Goal: Information Seeking & Learning: Learn about a topic

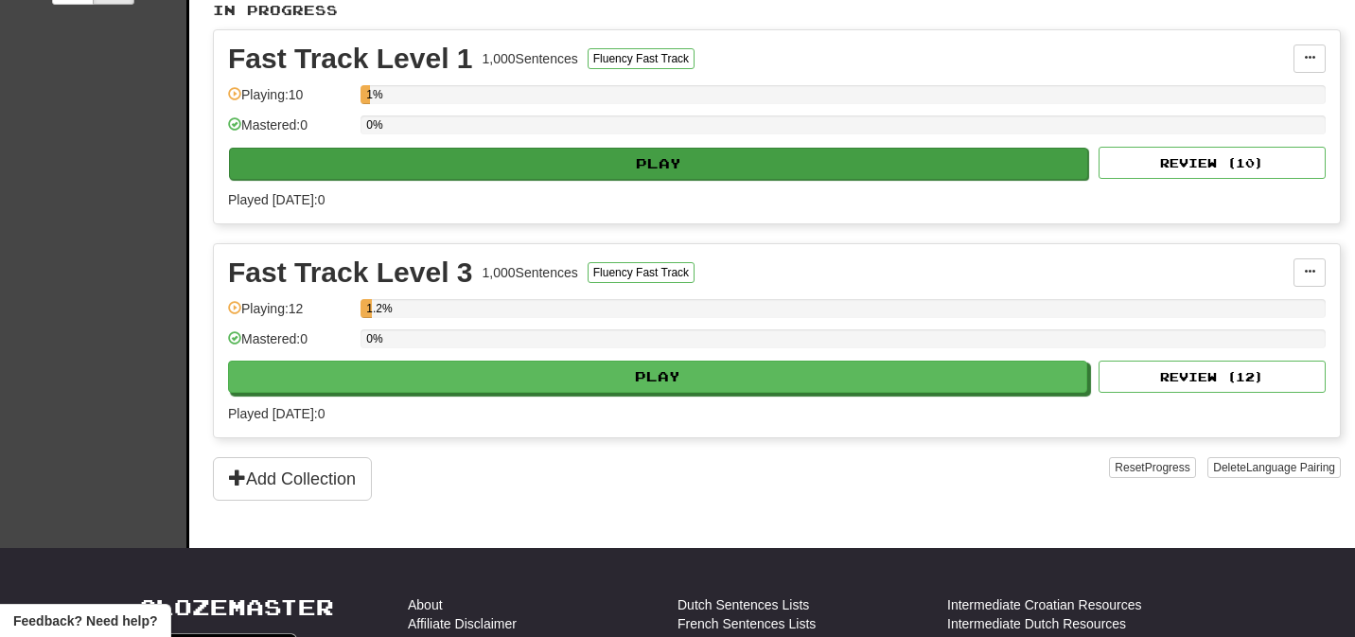
scroll to position [552, 0]
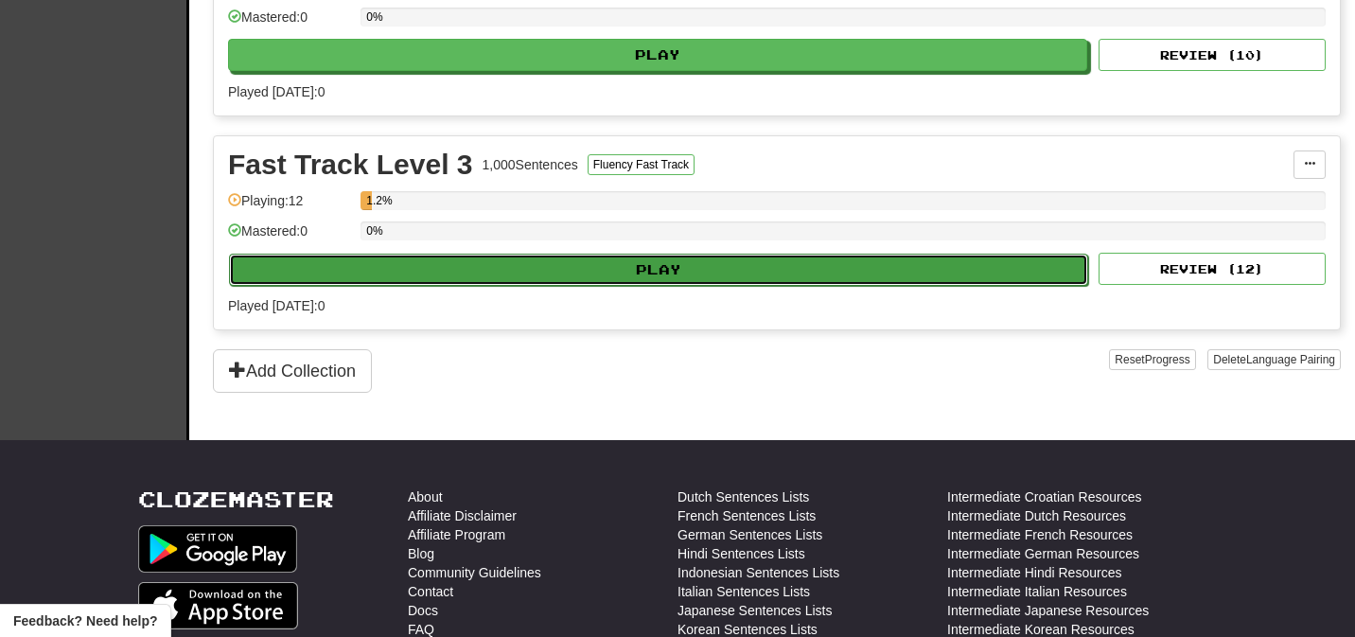
click at [785, 268] on button "Play" at bounding box center [658, 270] width 859 height 32
select select "**"
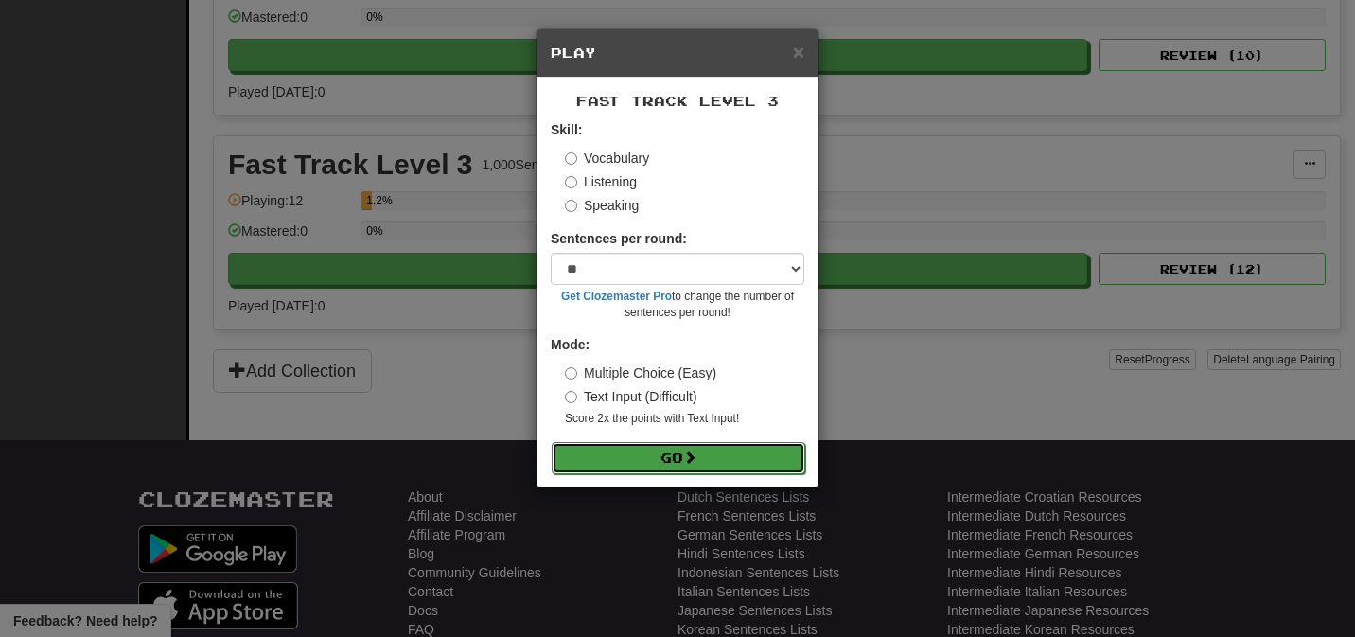
click at [685, 465] on button "Go" at bounding box center [679, 458] width 254 height 32
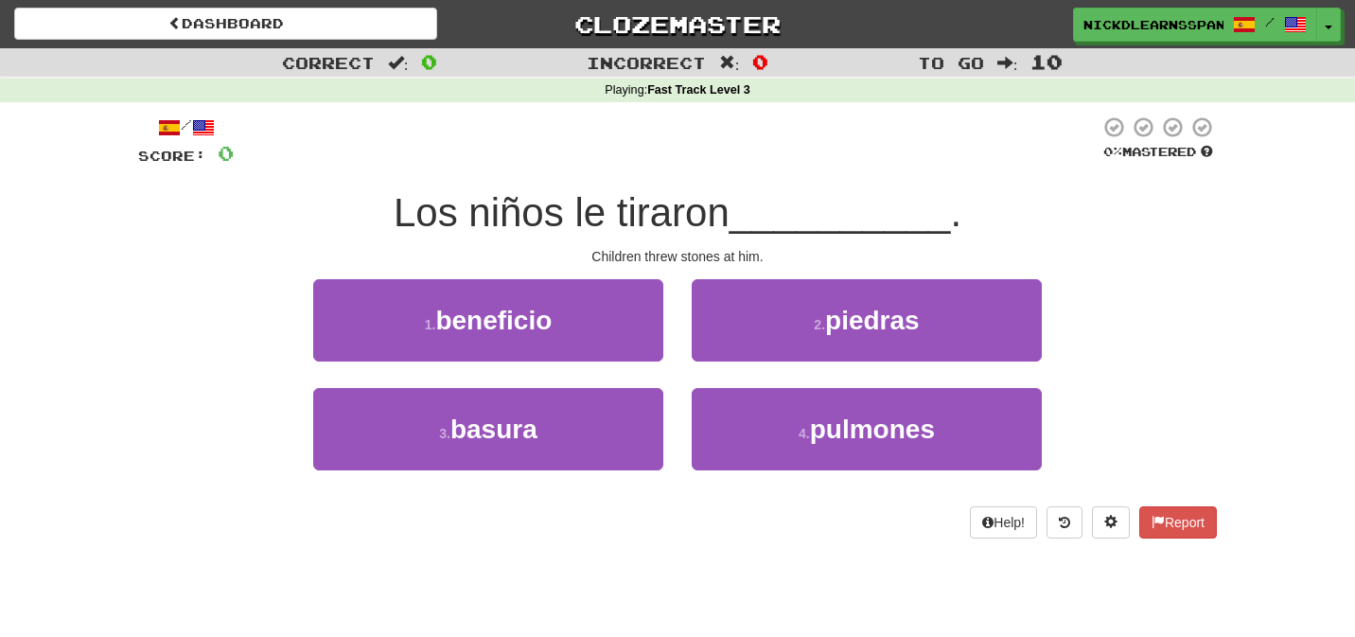
click at [800, 365] on div "2 . piedras" at bounding box center [866, 333] width 378 height 109
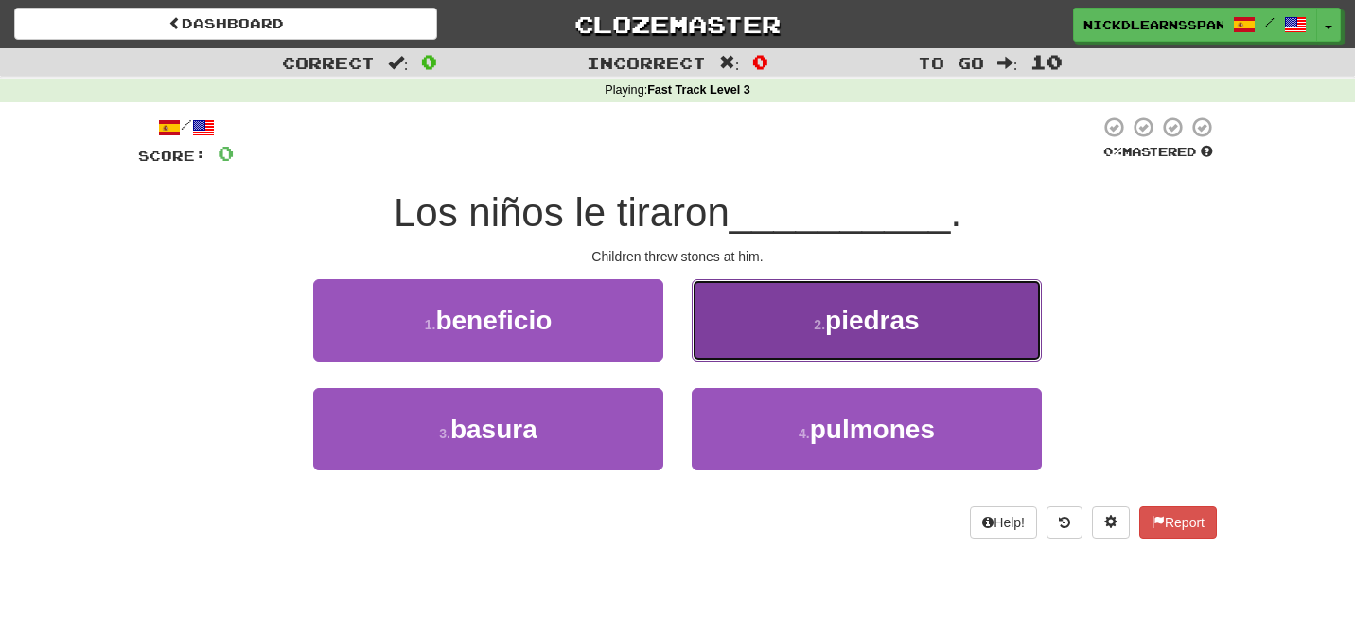
click at [822, 337] on button "2 . piedras" at bounding box center [867, 320] width 350 height 82
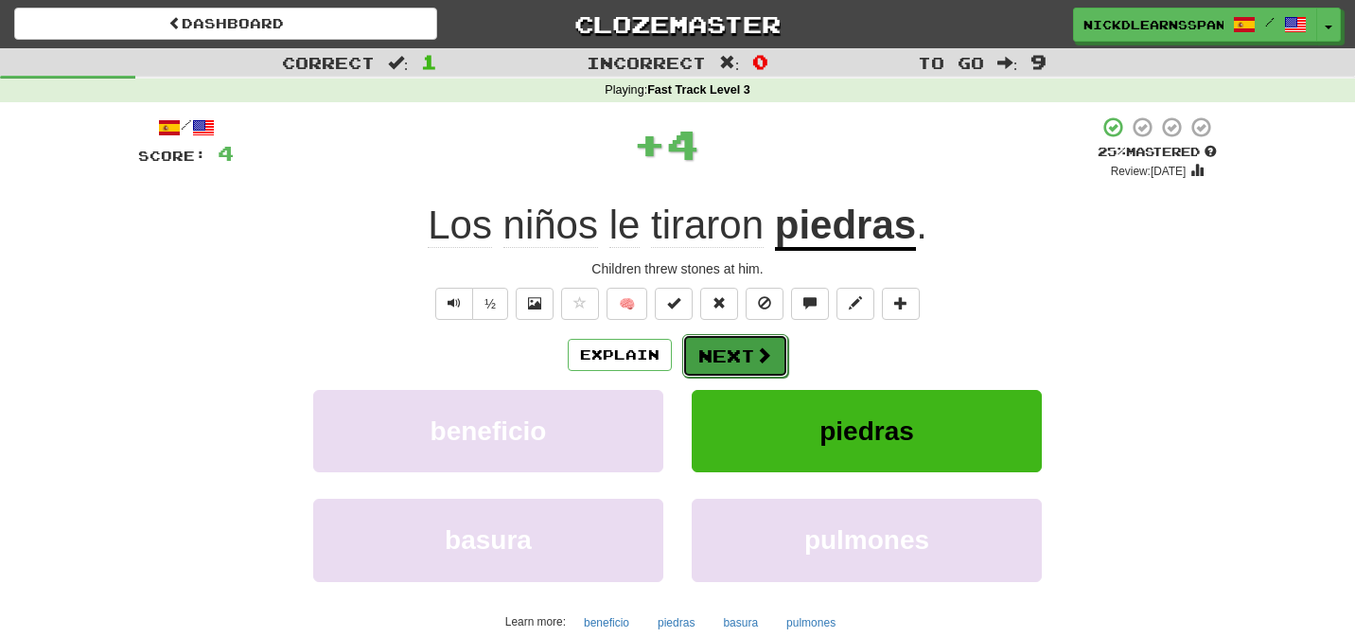
click at [757, 363] on span at bounding box center [763, 354] width 17 height 17
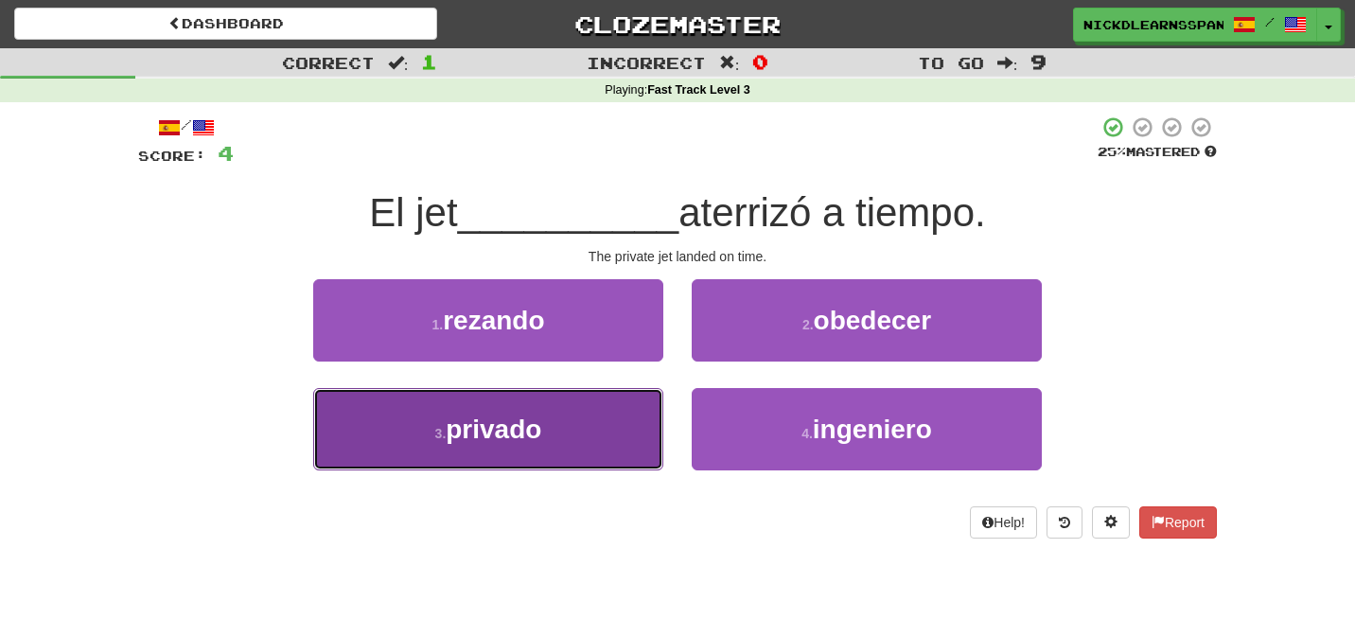
click at [618, 430] on button "3 . privado" at bounding box center [488, 429] width 350 height 82
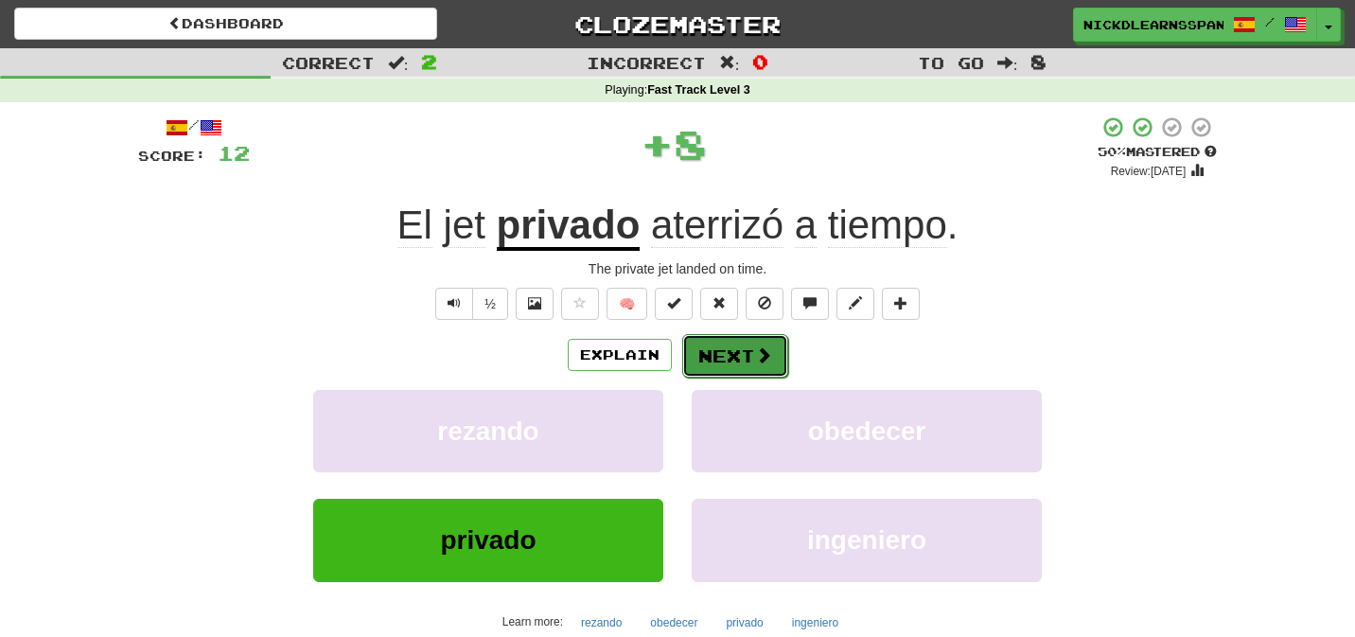
click at [747, 351] on button "Next" at bounding box center [735, 356] width 106 height 44
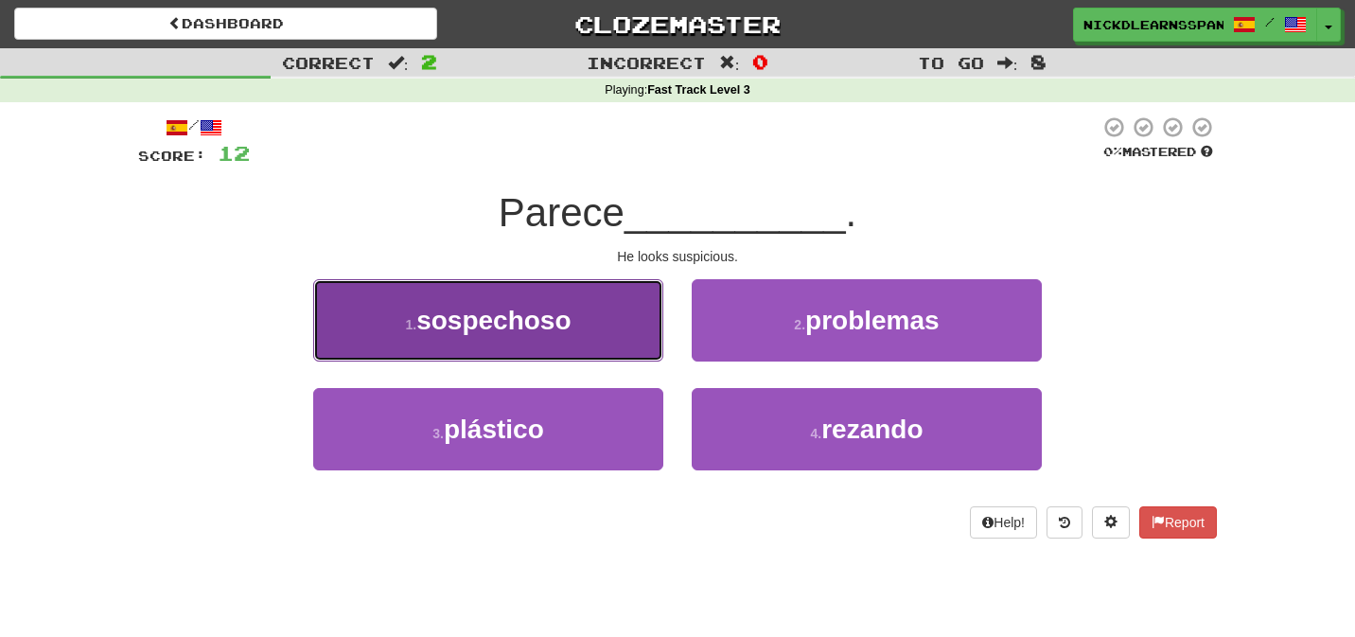
click at [632, 341] on button "1 . sospechoso" at bounding box center [488, 320] width 350 height 82
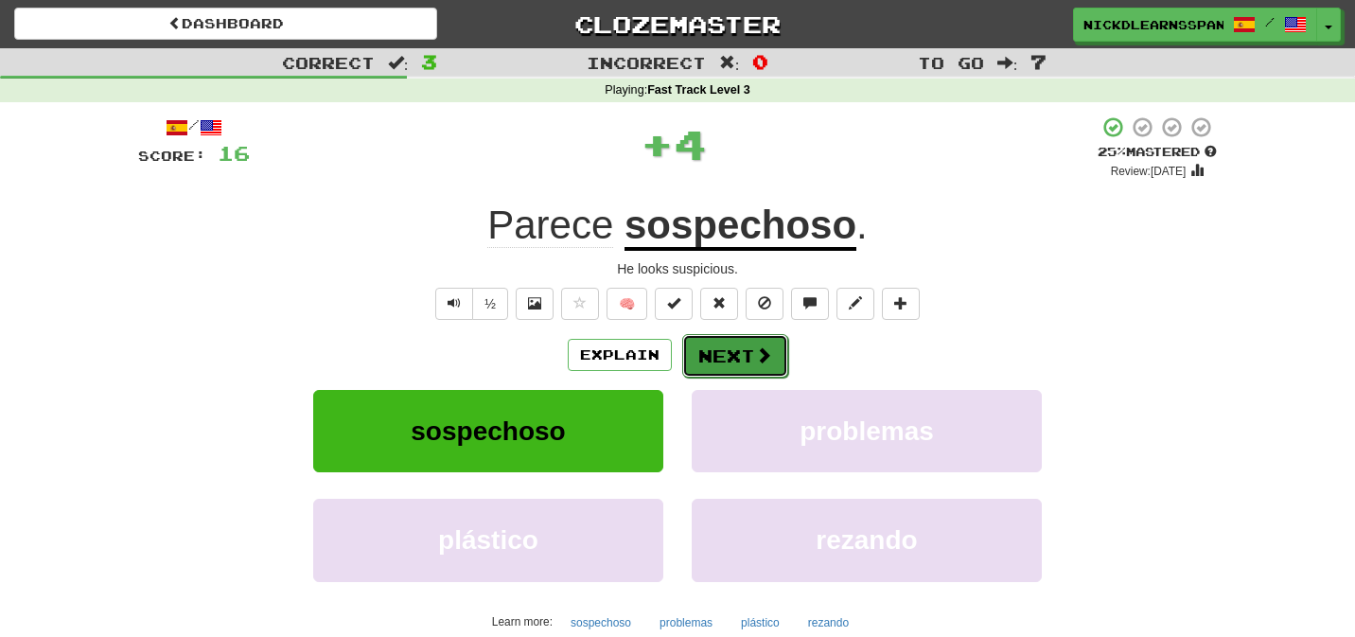
click at [741, 358] on button "Next" at bounding box center [735, 356] width 106 height 44
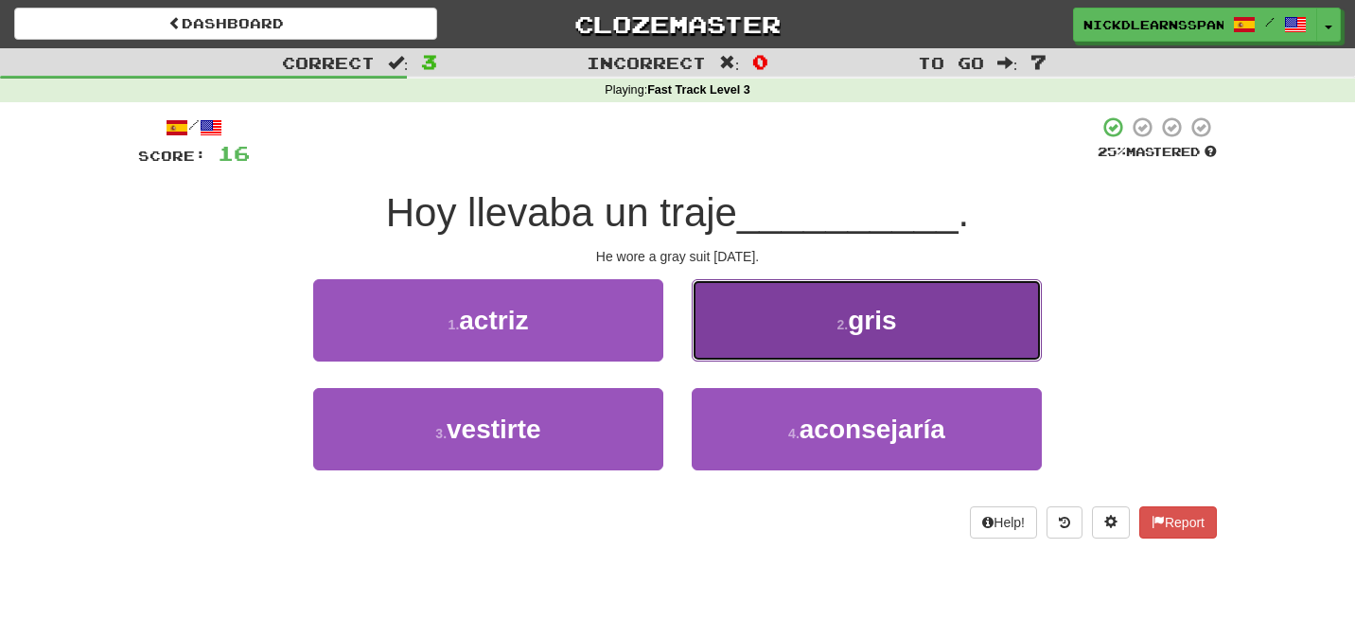
click at [755, 359] on button "2 . gris" at bounding box center [867, 320] width 350 height 82
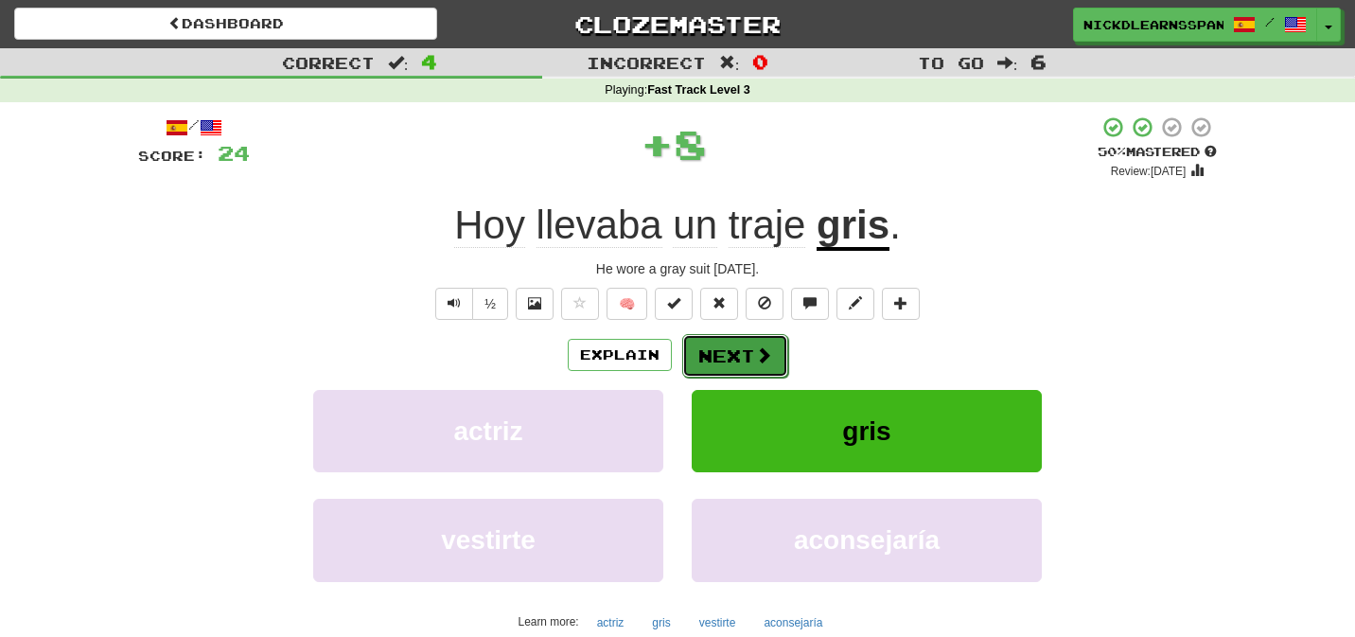
click at [755, 359] on span at bounding box center [763, 354] width 17 height 17
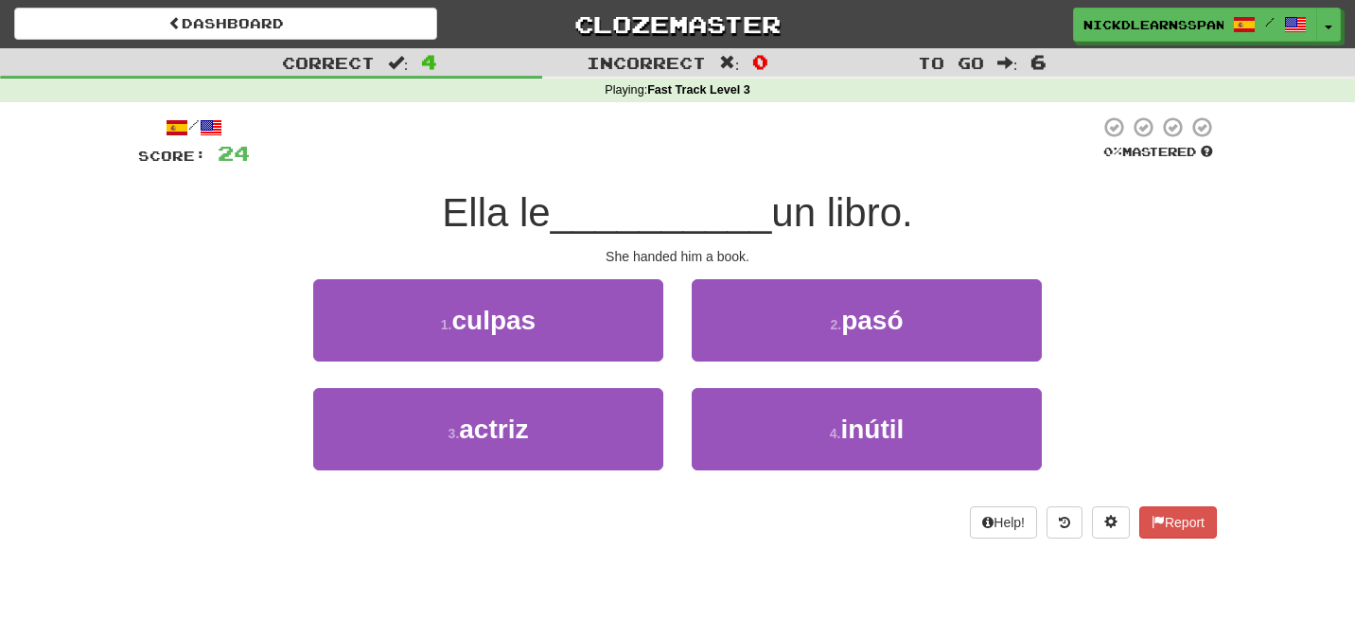
click at [825, 364] on div "2 . pasó" at bounding box center [866, 333] width 378 height 109
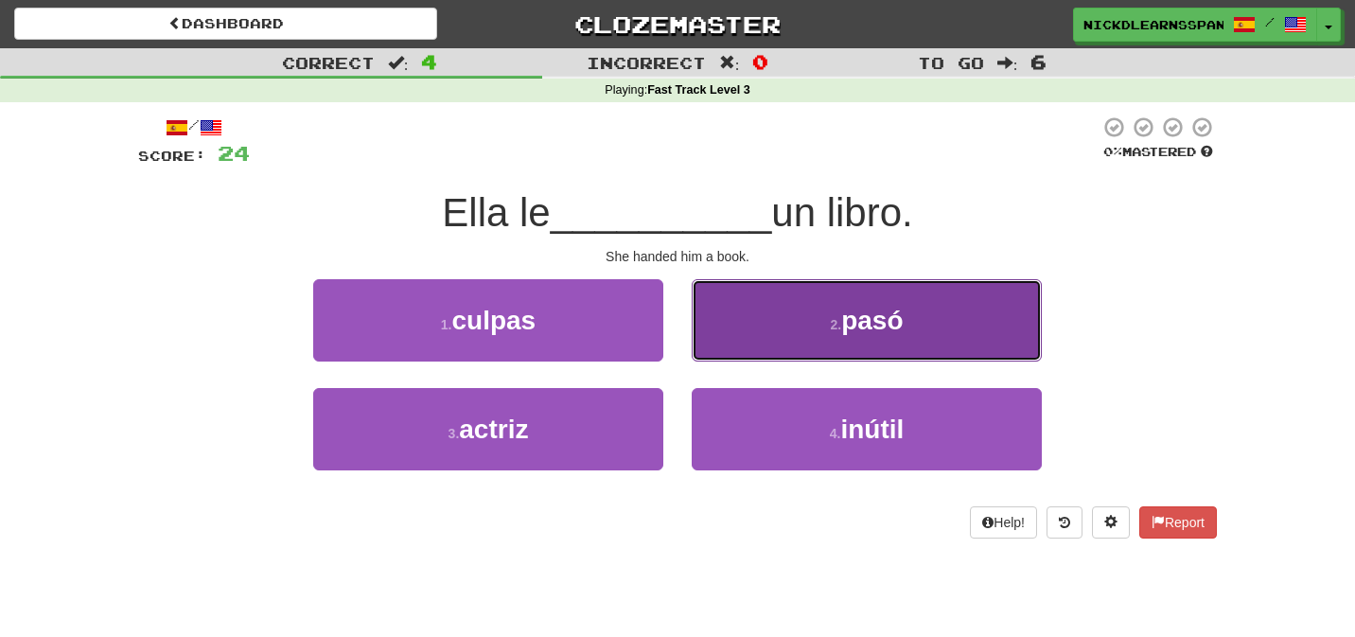
click at [835, 345] on button "2 . pasó" at bounding box center [867, 320] width 350 height 82
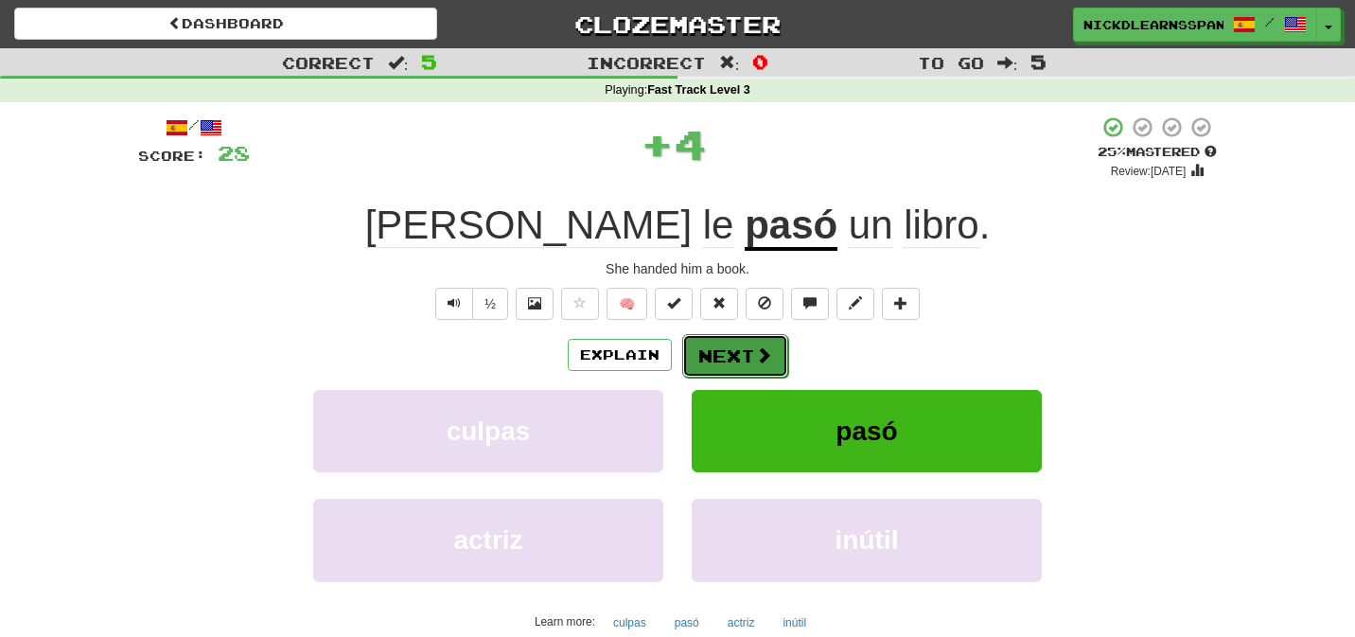
click at [763, 351] on span at bounding box center [763, 354] width 17 height 17
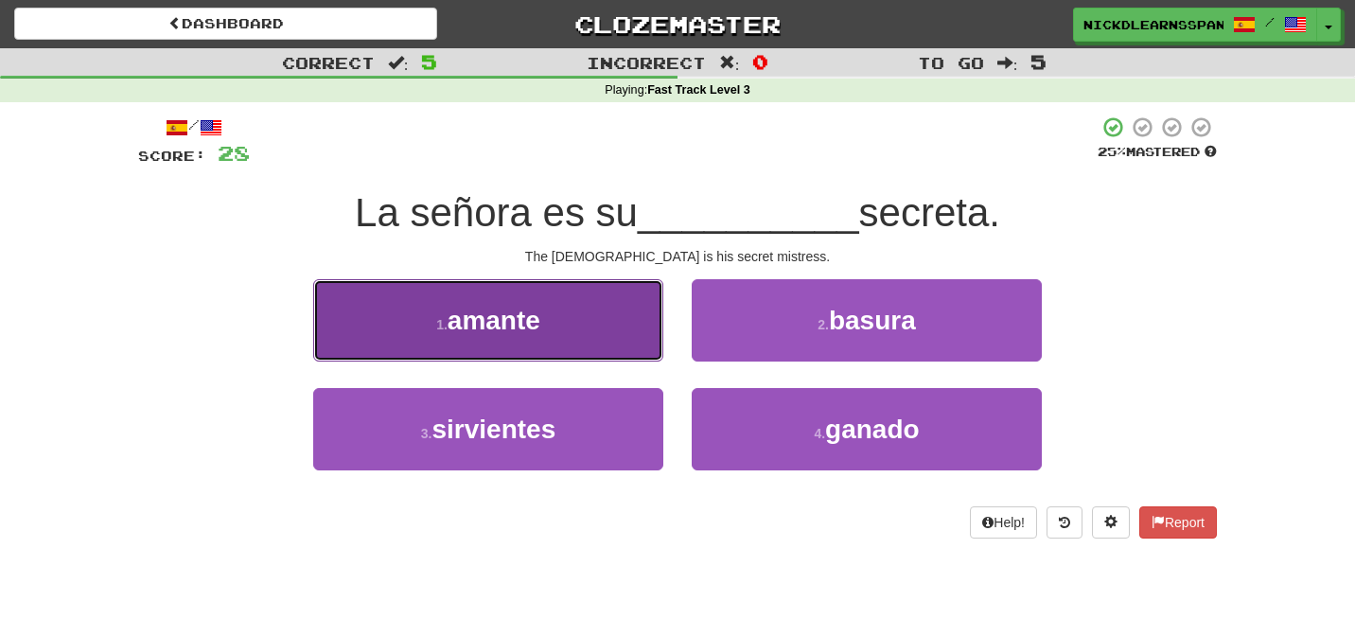
click at [646, 337] on button "1 . amante" at bounding box center [488, 320] width 350 height 82
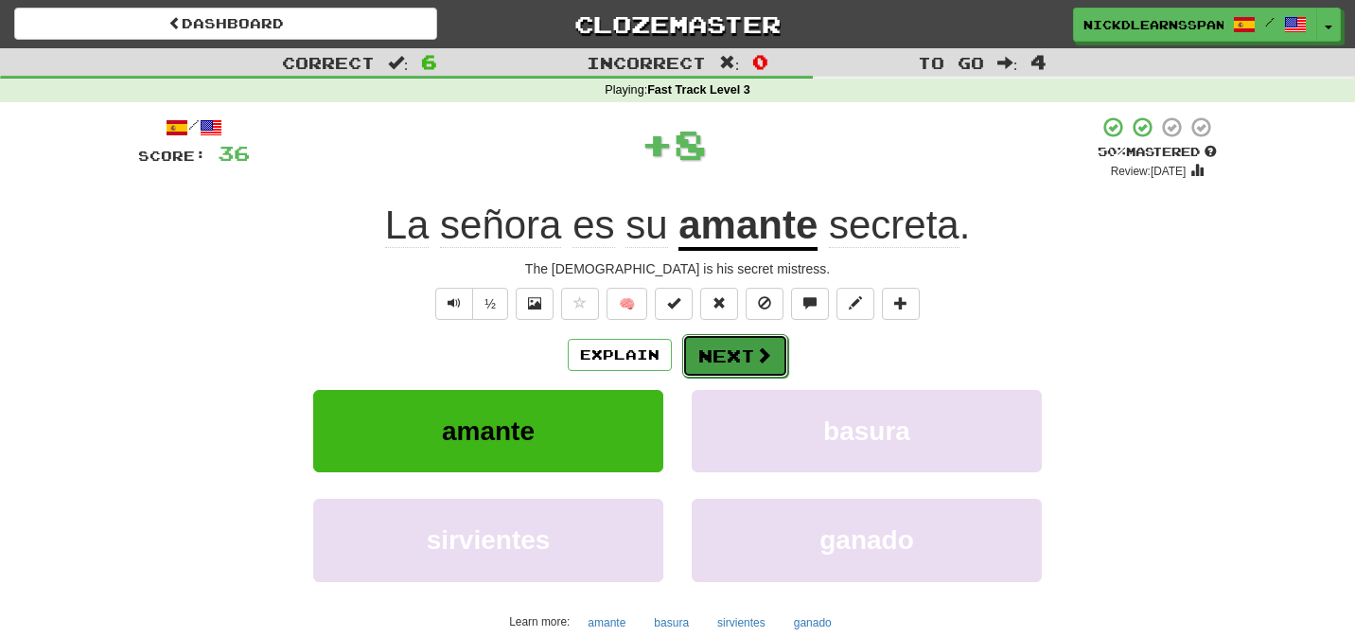
click at [723, 367] on button "Next" at bounding box center [735, 356] width 106 height 44
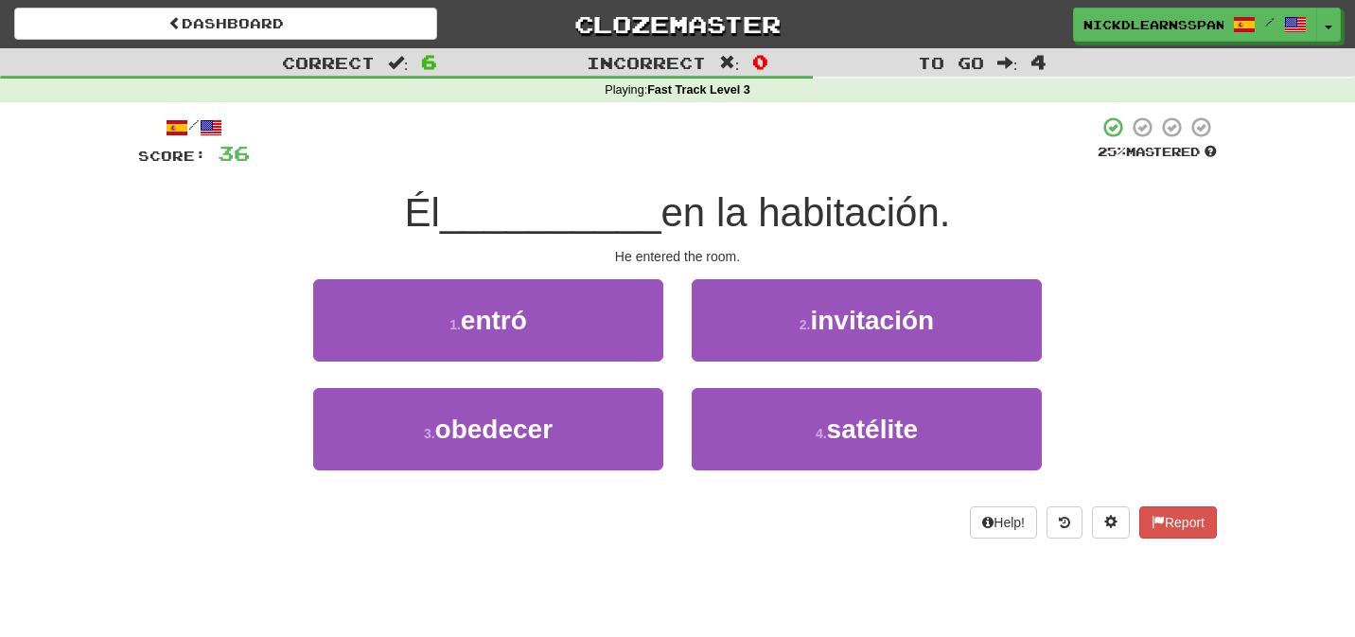
click at [645, 364] on div "1 . entró" at bounding box center [488, 333] width 378 height 109
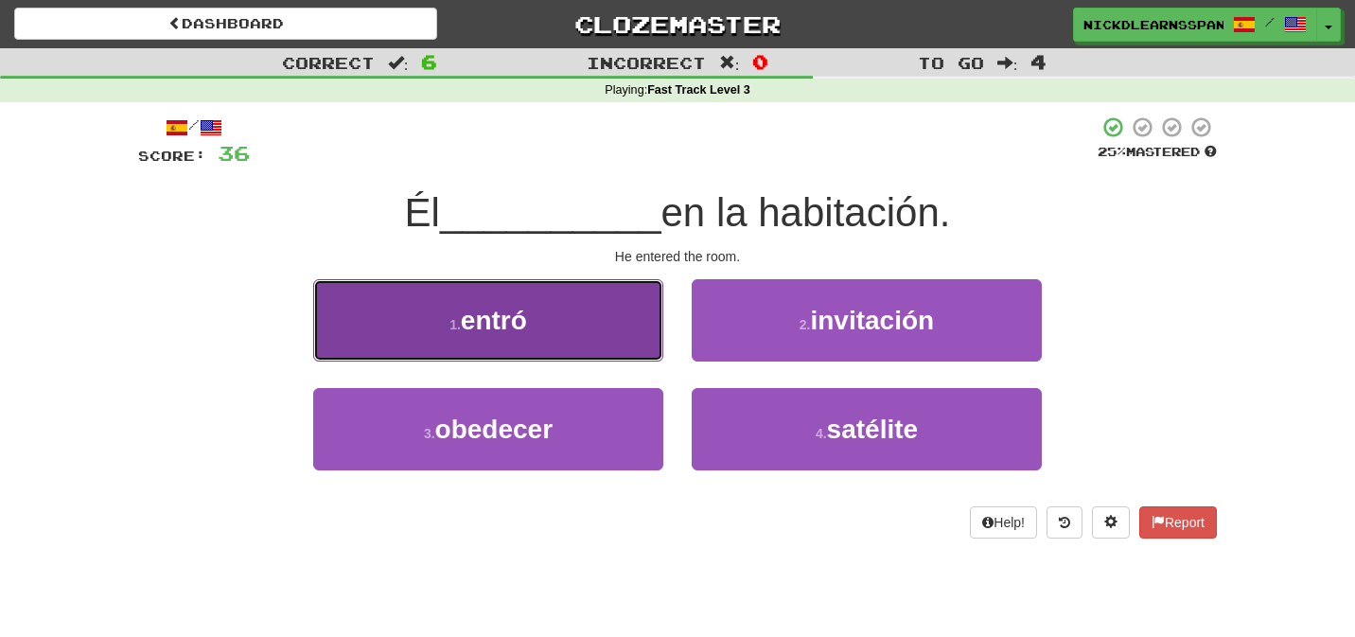
click at [613, 348] on button "1 . entró" at bounding box center [488, 320] width 350 height 82
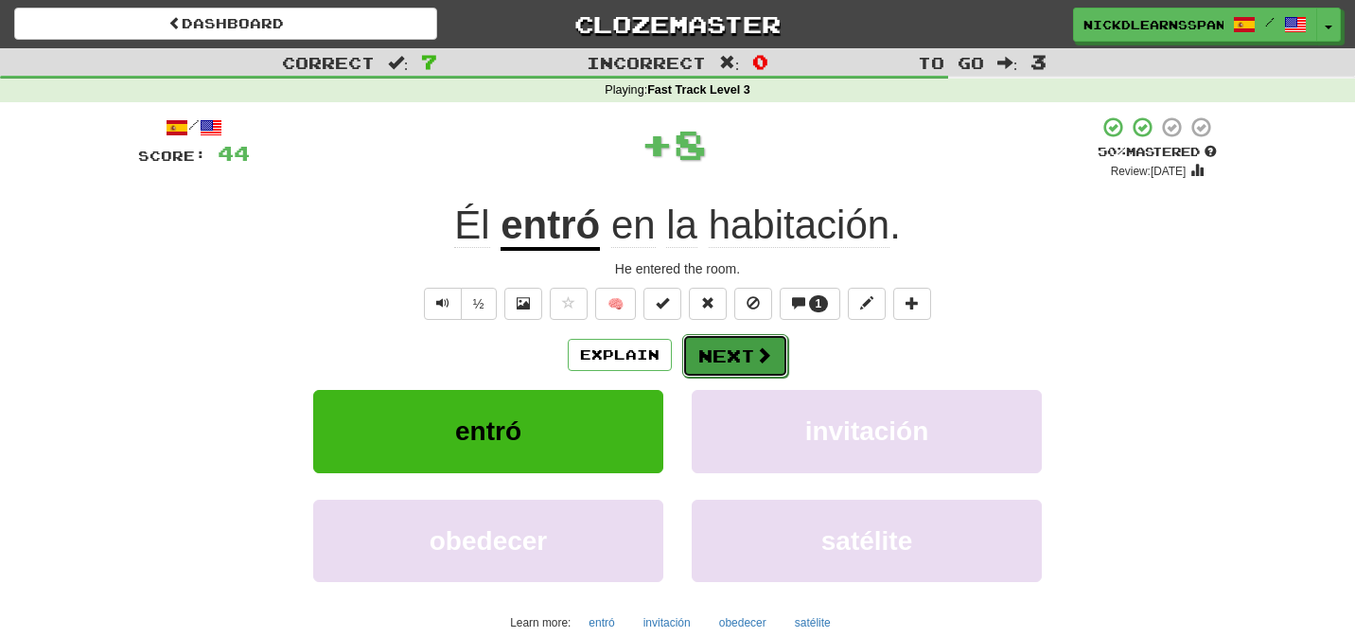
click at [713, 344] on button "Next" at bounding box center [735, 356] width 106 height 44
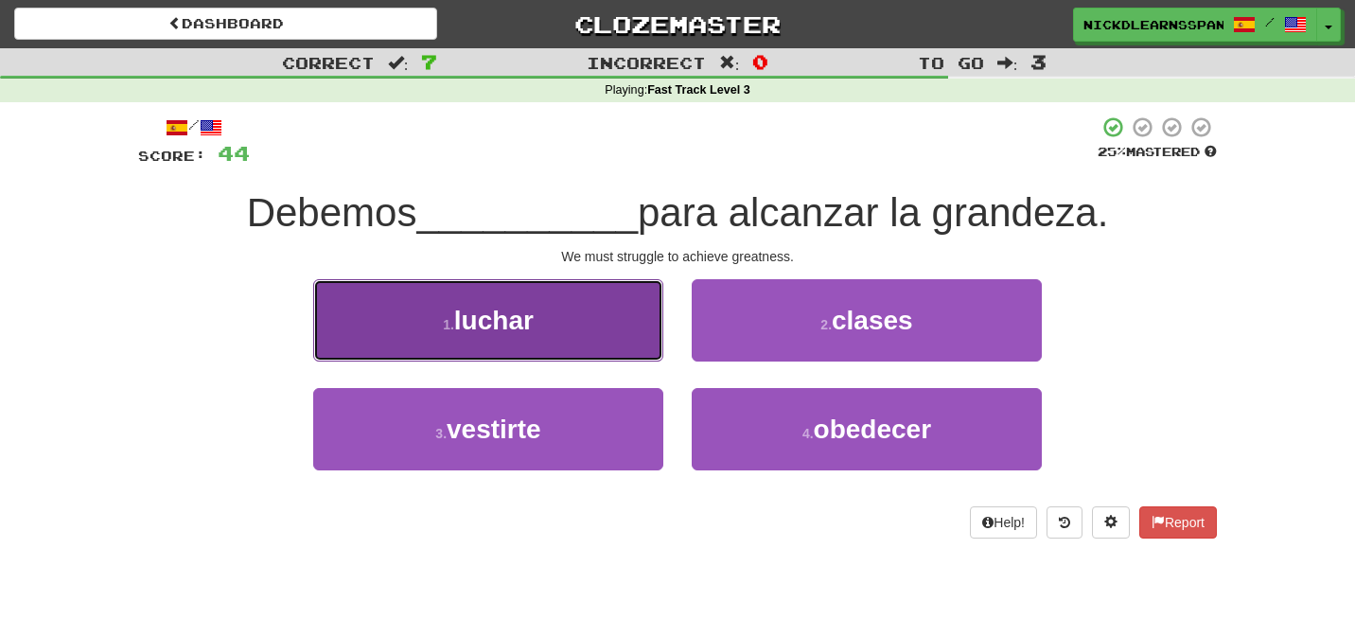
click at [638, 342] on button "1 . luchar" at bounding box center [488, 320] width 350 height 82
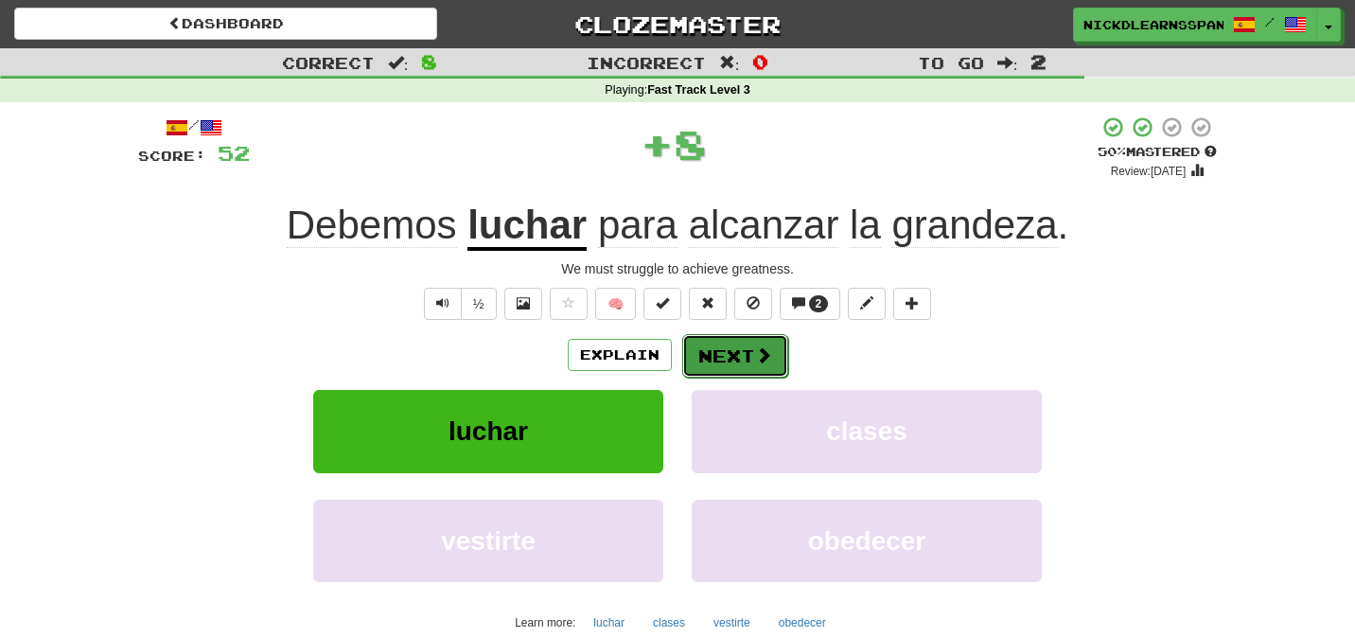
click at [764, 360] on span at bounding box center [763, 354] width 17 height 17
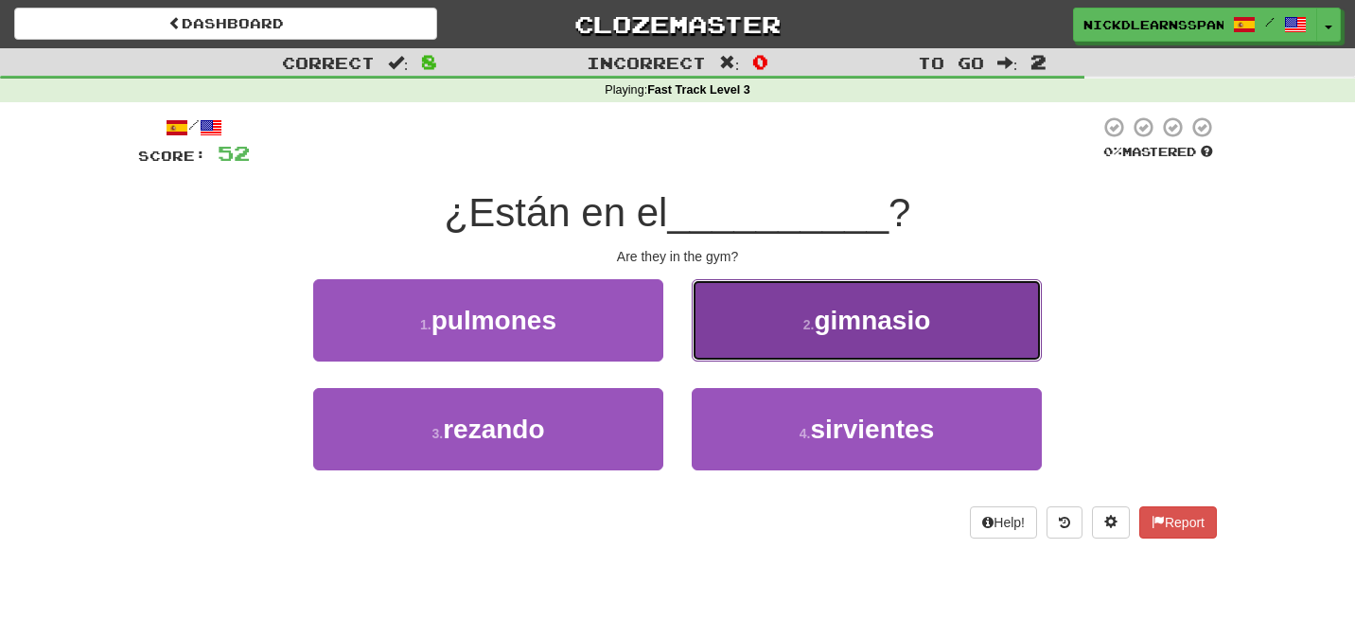
click at [754, 358] on button "2 . gimnasio" at bounding box center [867, 320] width 350 height 82
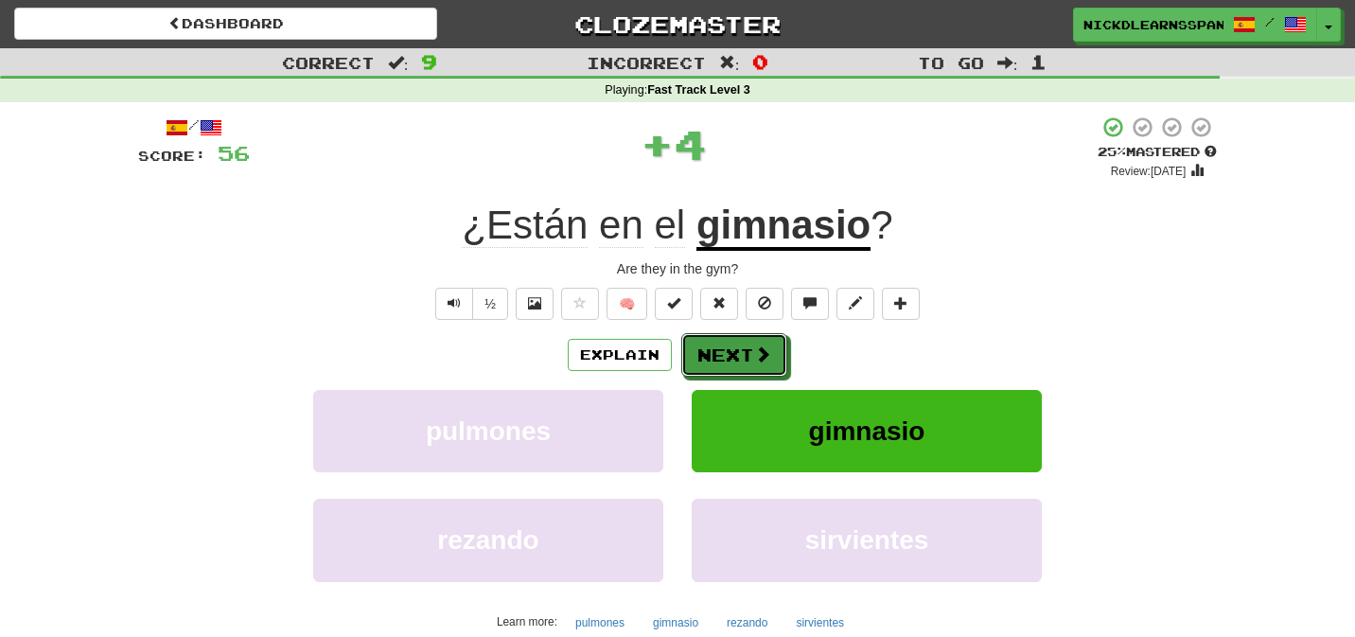
click at [754, 358] on span at bounding box center [762, 353] width 17 height 17
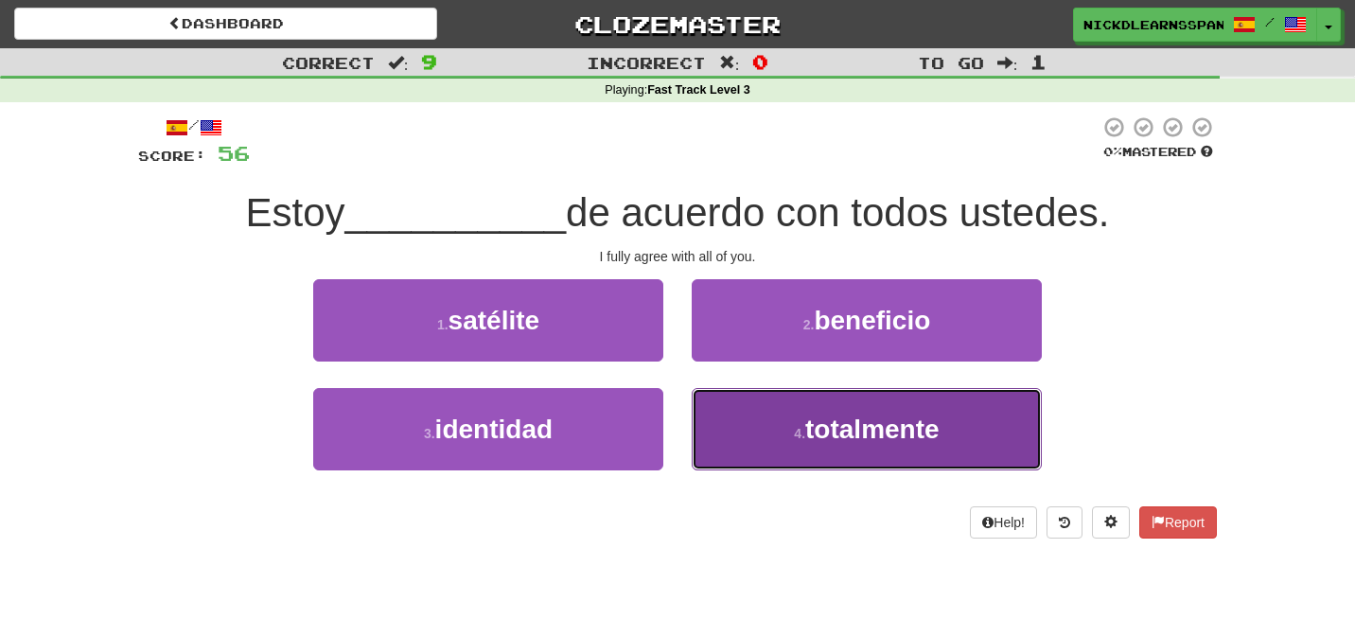
click at [791, 421] on button "4 . totalmente" at bounding box center [867, 429] width 350 height 82
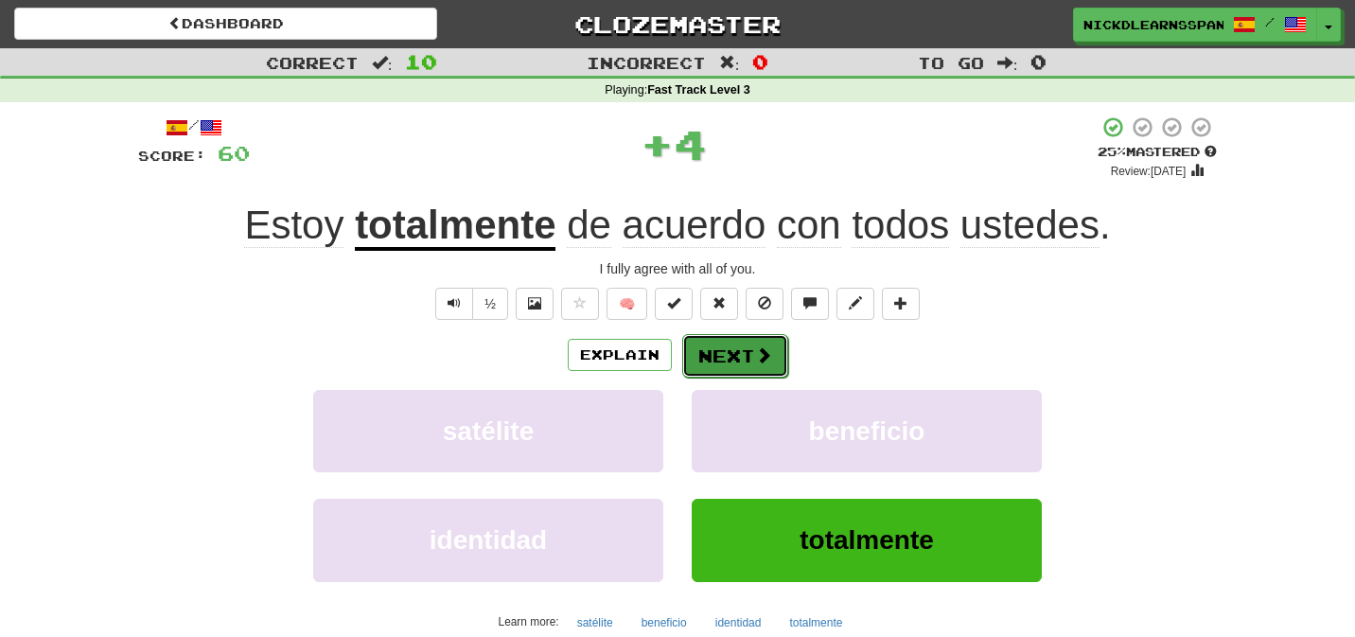
click at [750, 355] on button "Next" at bounding box center [735, 356] width 106 height 44
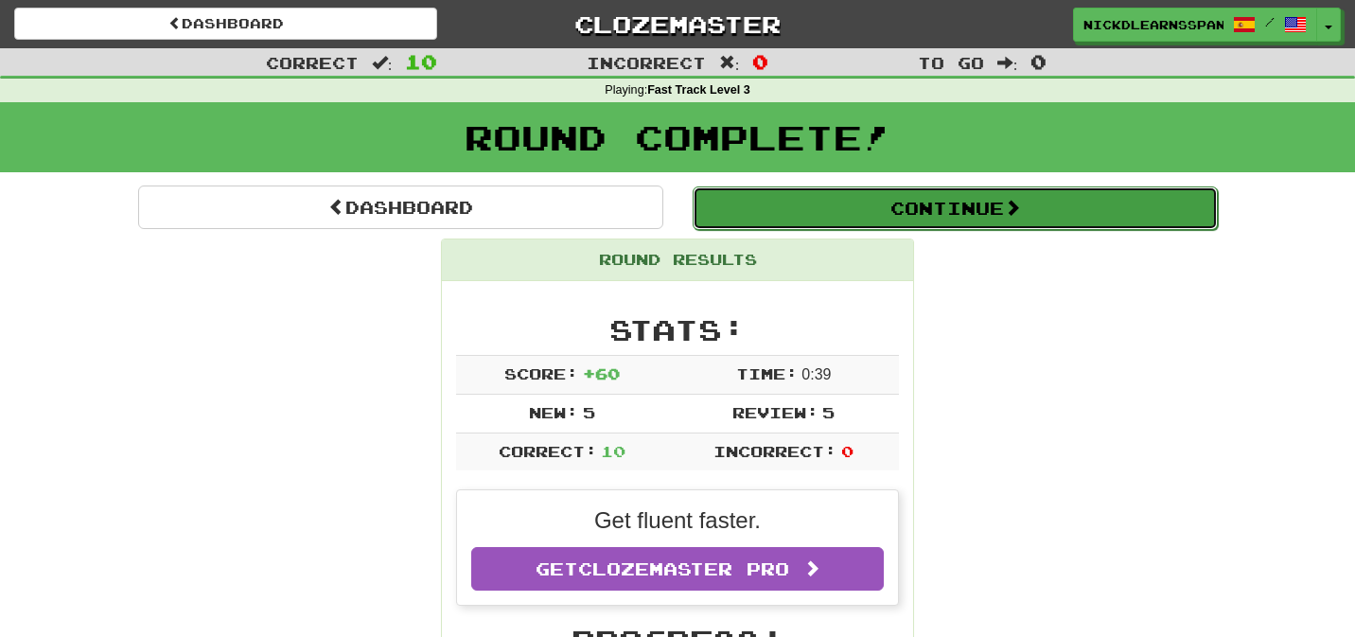
click at [895, 215] on button "Continue" at bounding box center [955, 208] width 525 height 44
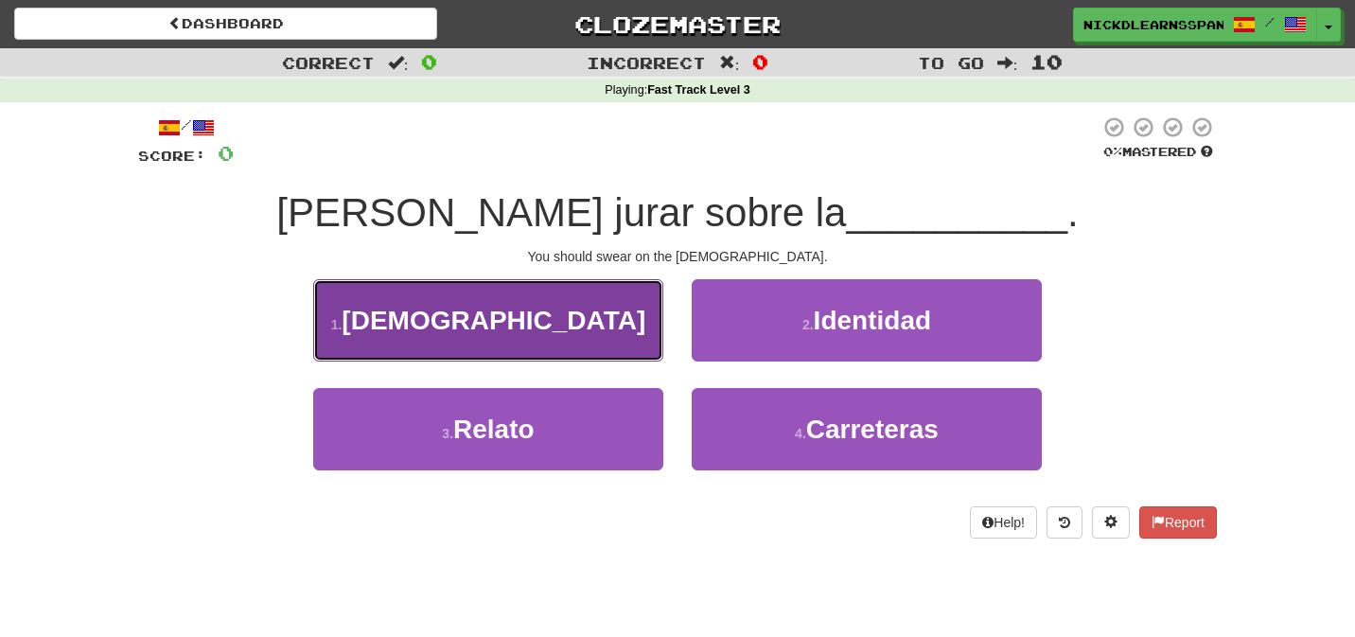
click at [639, 349] on button "1 . Biblia" at bounding box center [488, 320] width 350 height 82
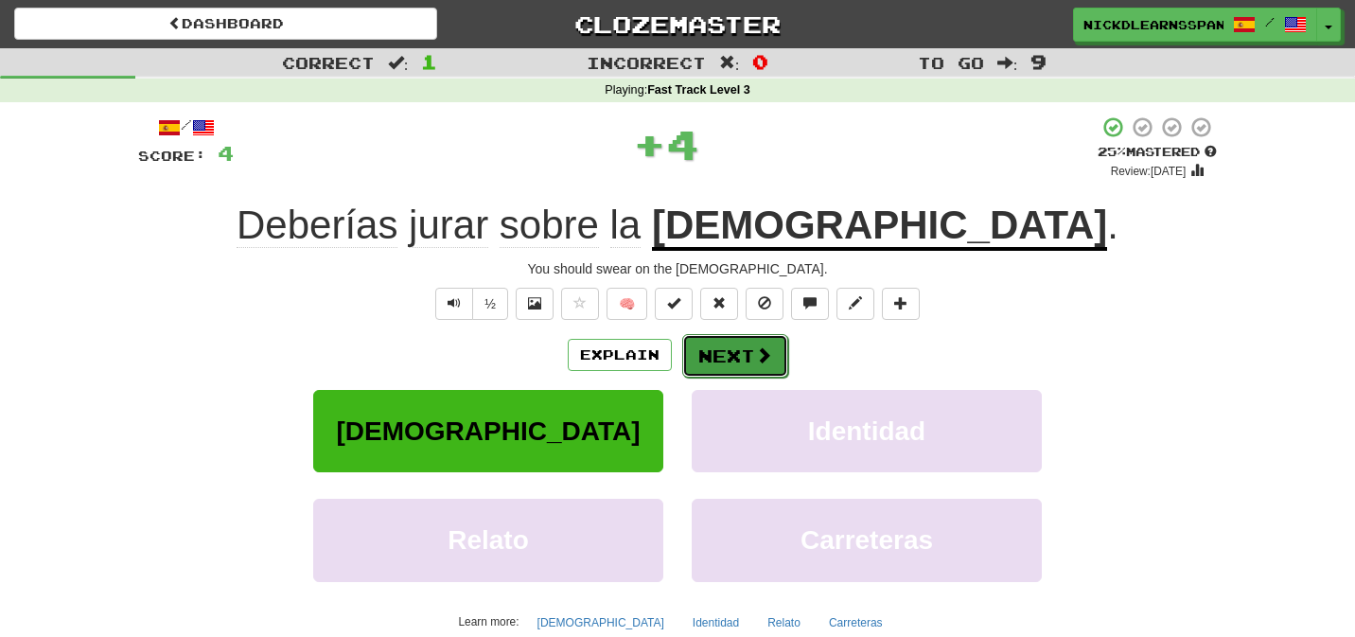
click at [734, 350] on button "Next" at bounding box center [735, 356] width 106 height 44
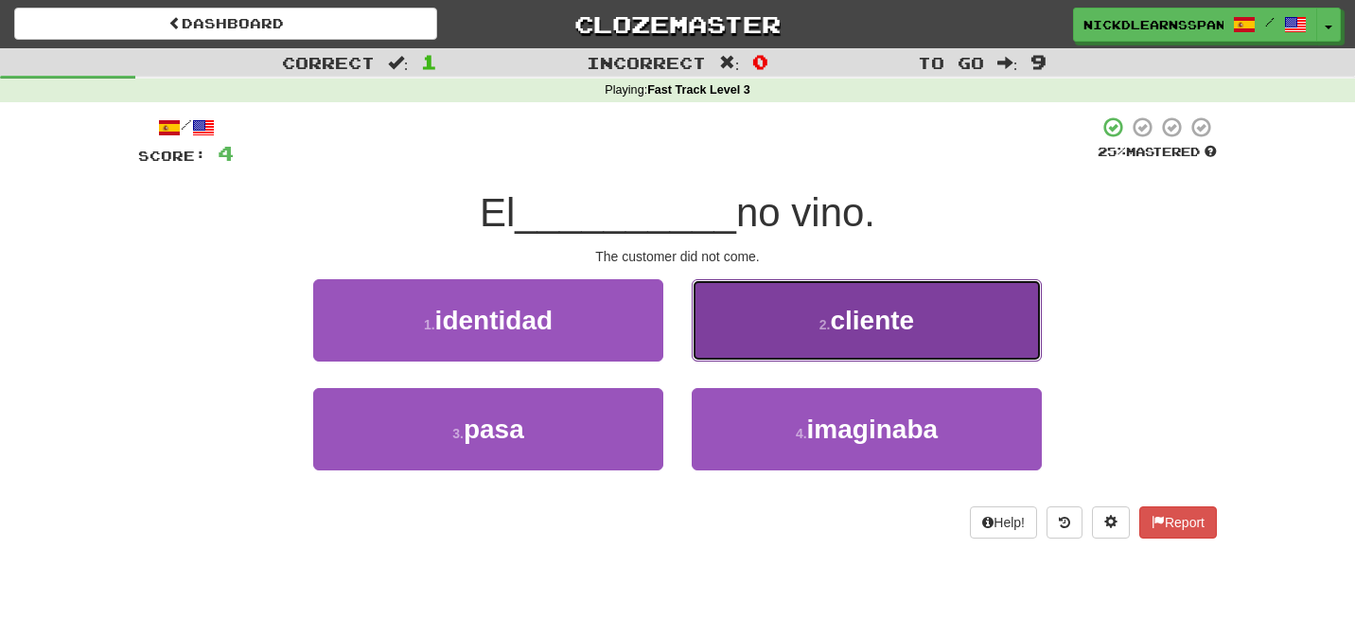
click at [764, 343] on button "2 . cliente" at bounding box center [867, 320] width 350 height 82
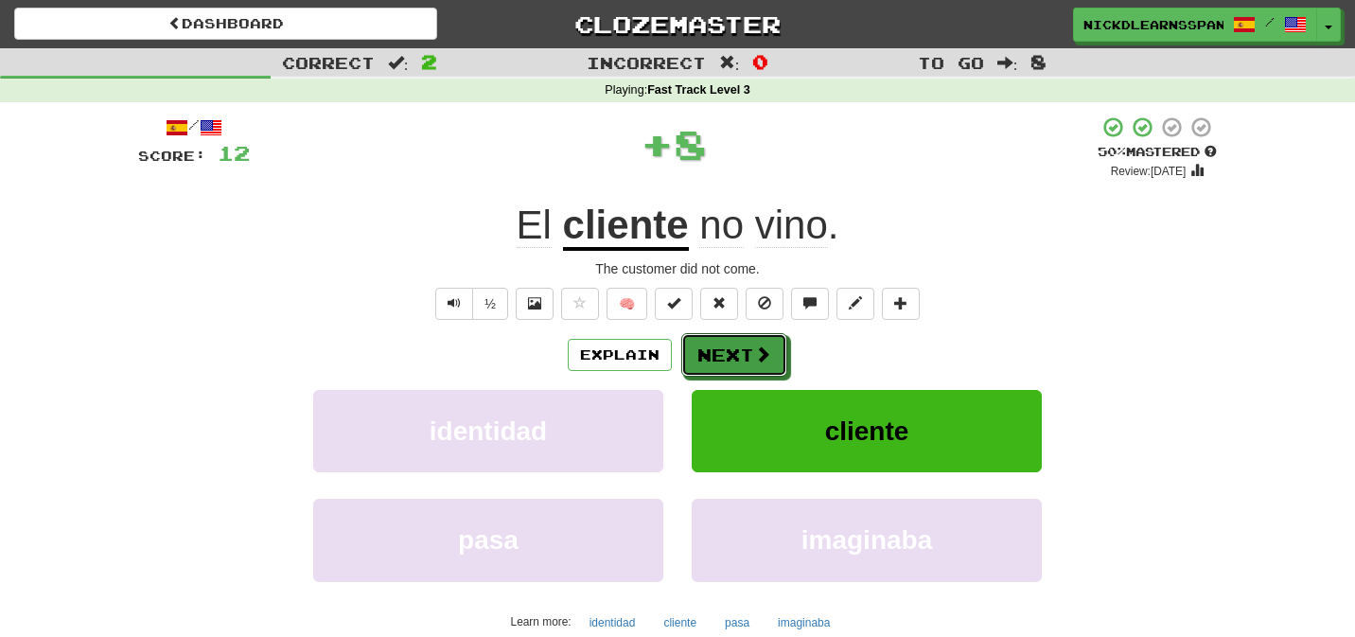
click at [764, 343] on button "Next" at bounding box center [734, 355] width 106 height 44
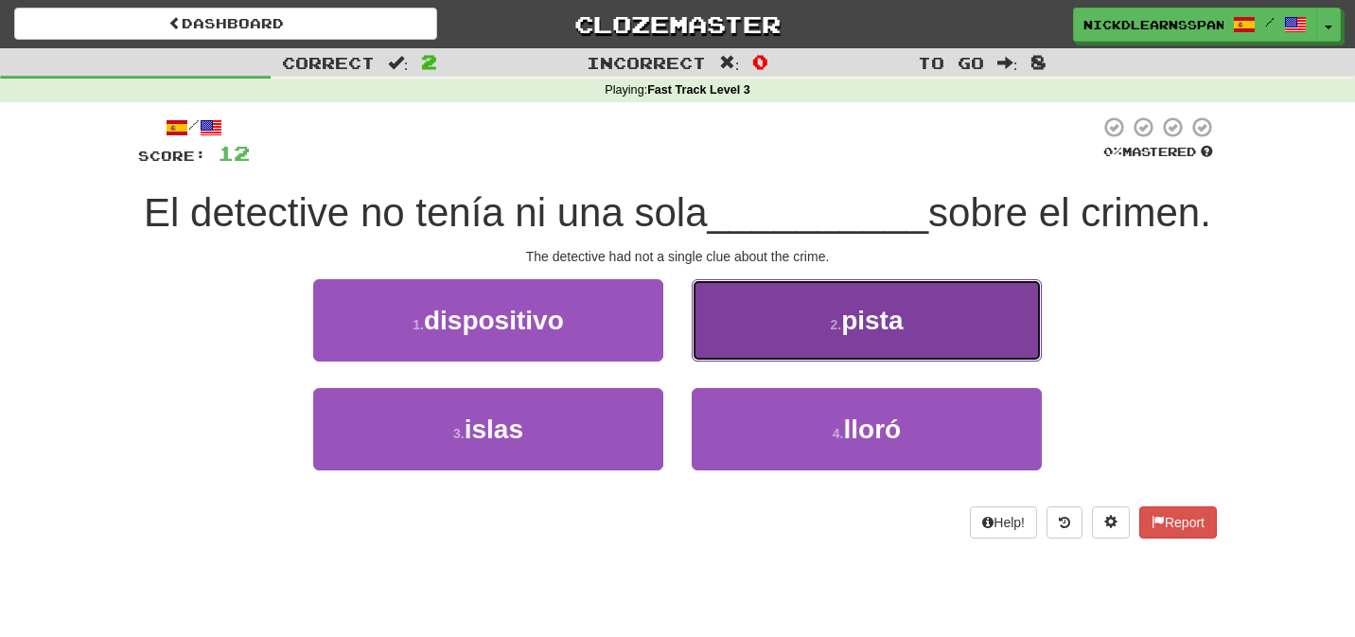
click at [788, 330] on button "2 . pista" at bounding box center [867, 320] width 350 height 82
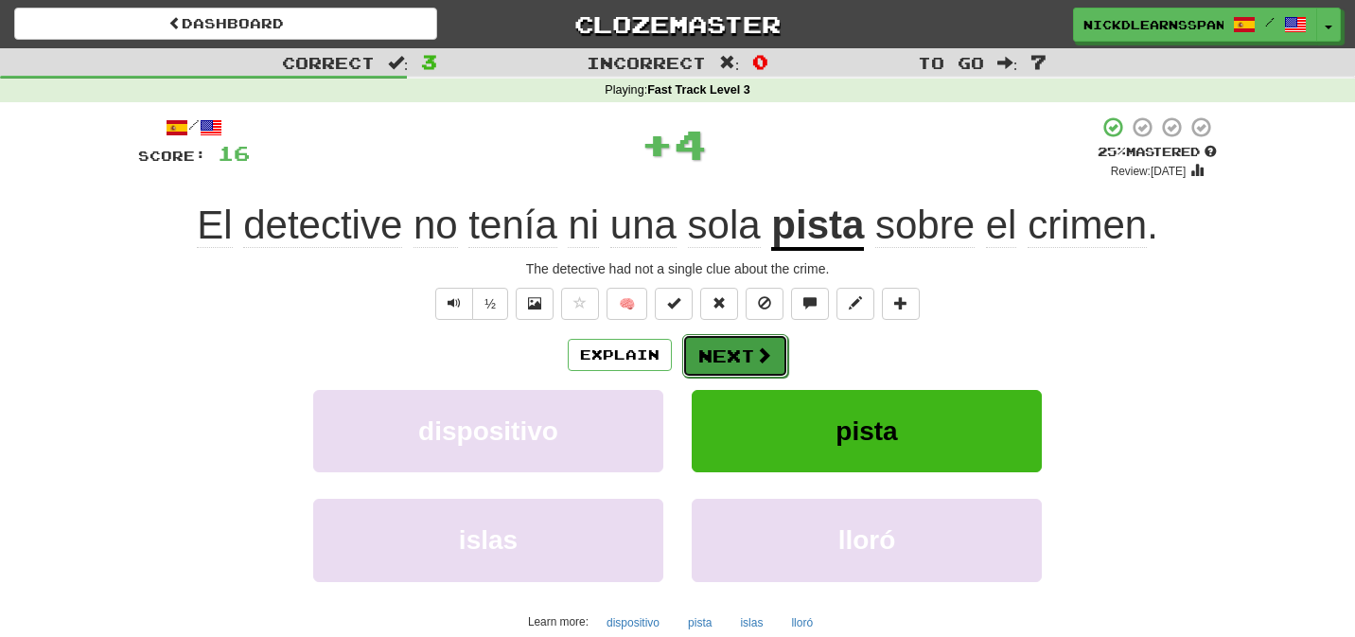
click at [747, 363] on button "Next" at bounding box center [735, 356] width 106 height 44
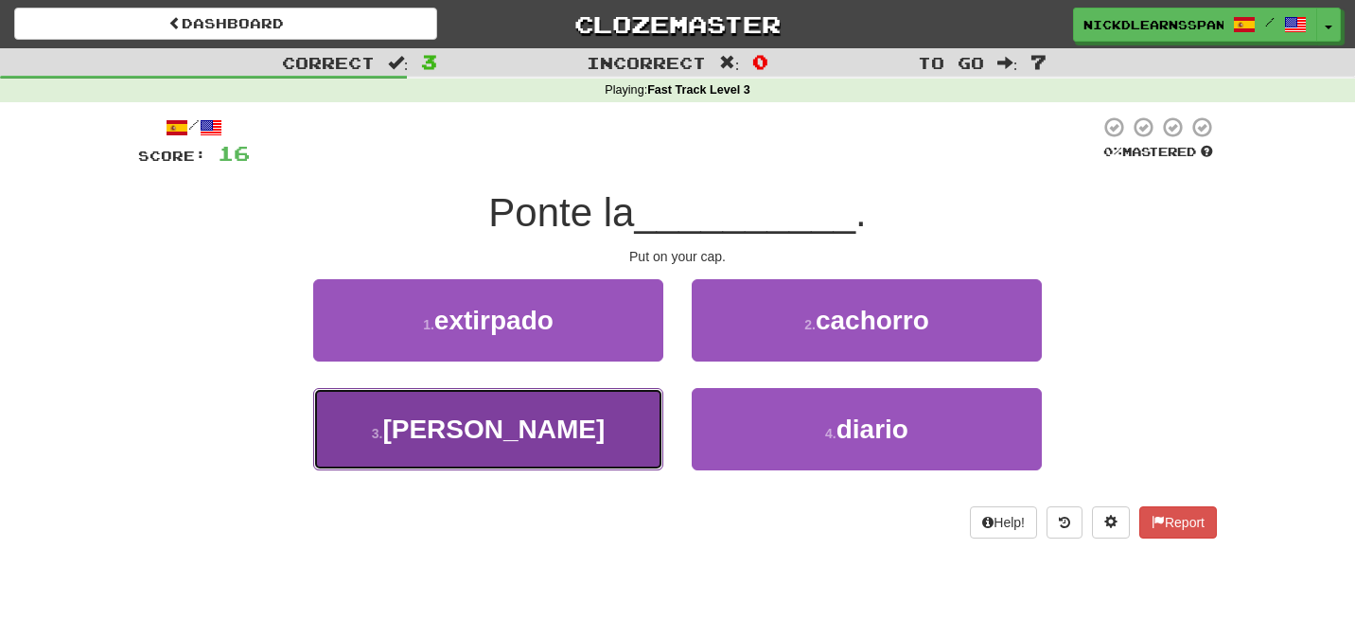
click at [661, 438] on button "3 . gorra" at bounding box center [488, 429] width 350 height 82
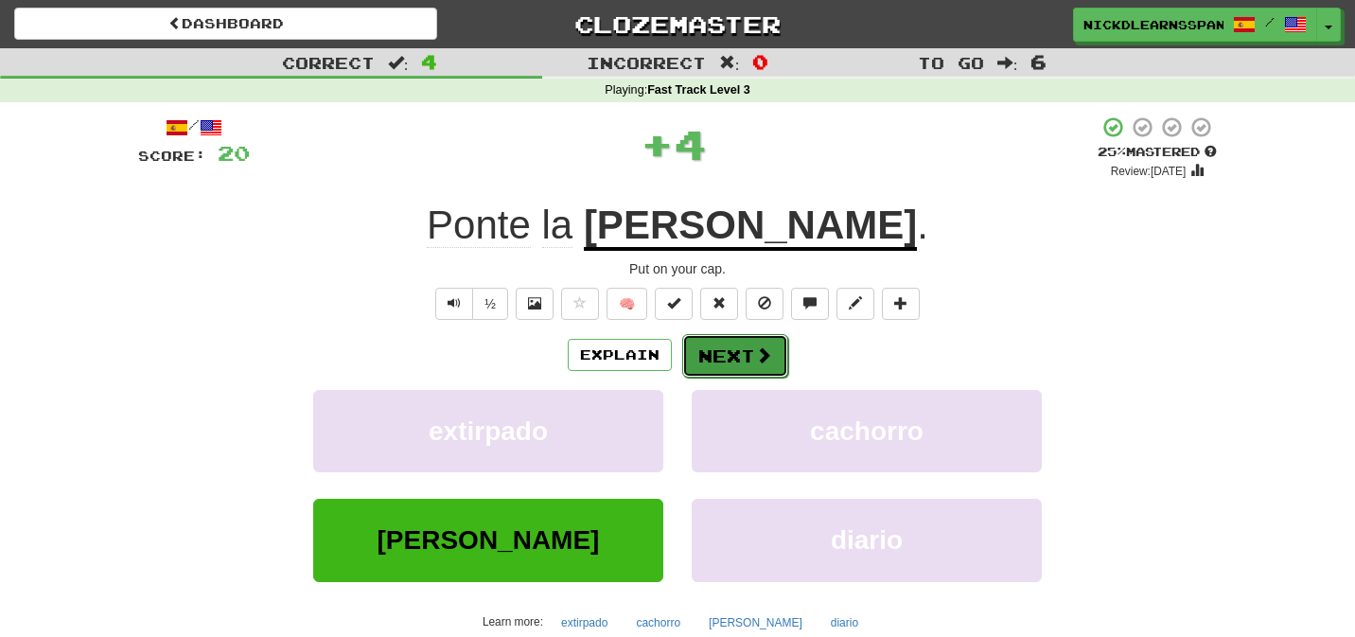
click at [743, 350] on button "Next" at bounding box center [735, 356] width 106 height 44
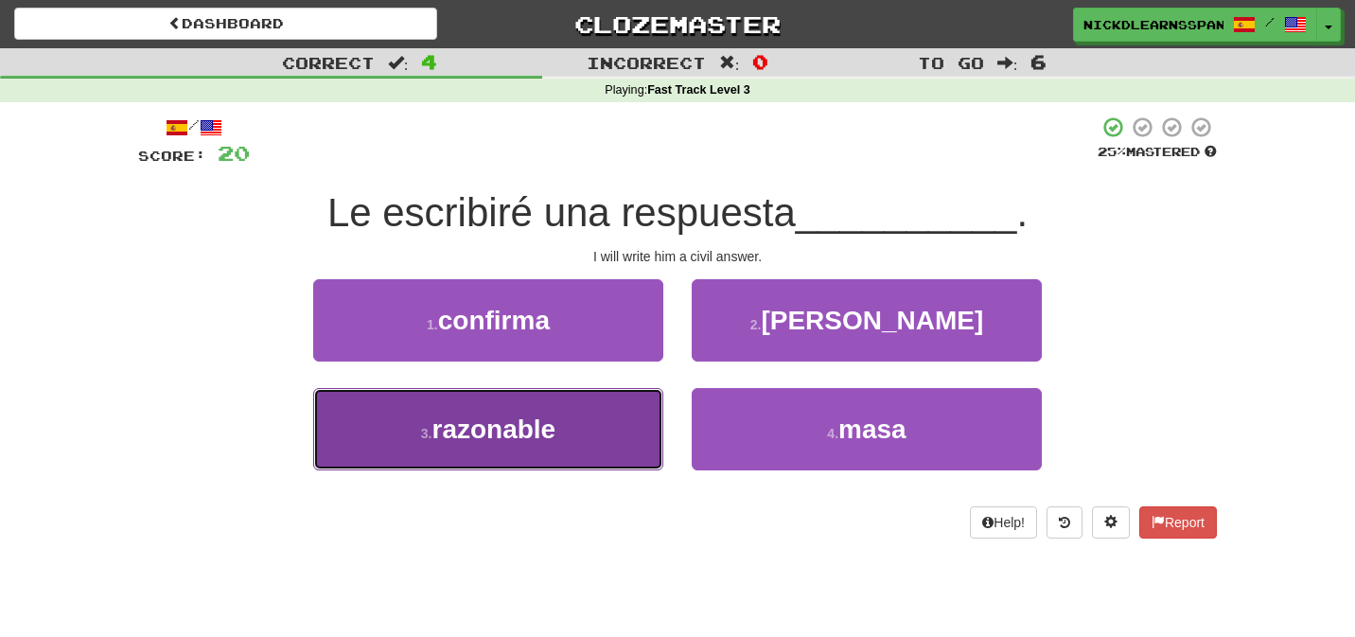
click at [617, 428] on button "3 . razonable" at bounding box center [488, 429] width 350 height 82
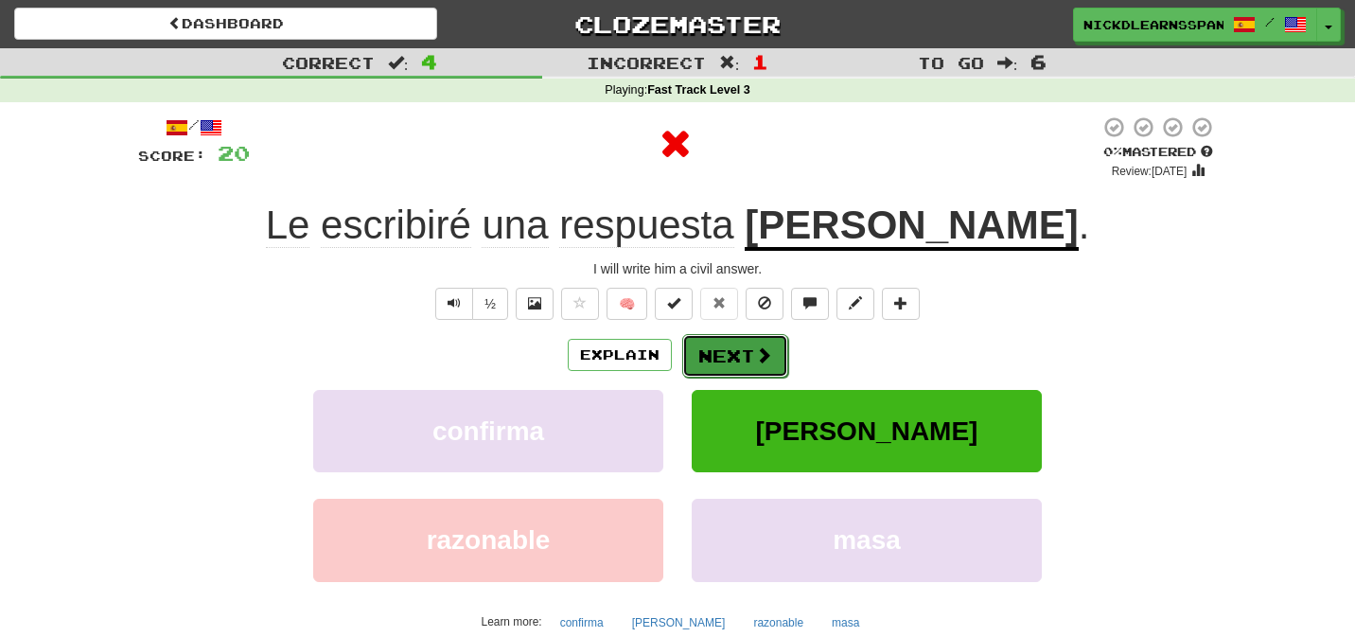
click at [747, 359] on button "Next" at bounding box center [735, 356] width 106 height 44
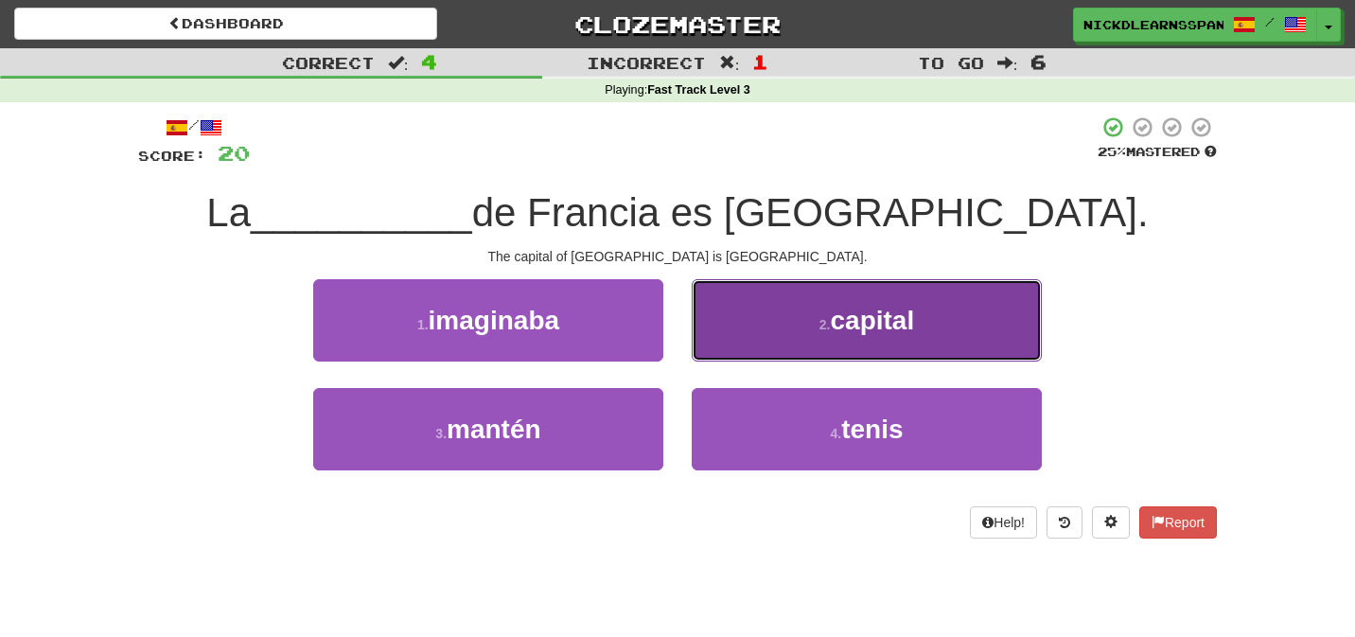
click at [804, 351] on button "2 . capital" at bounding box center [867, 320] width 350 height 82
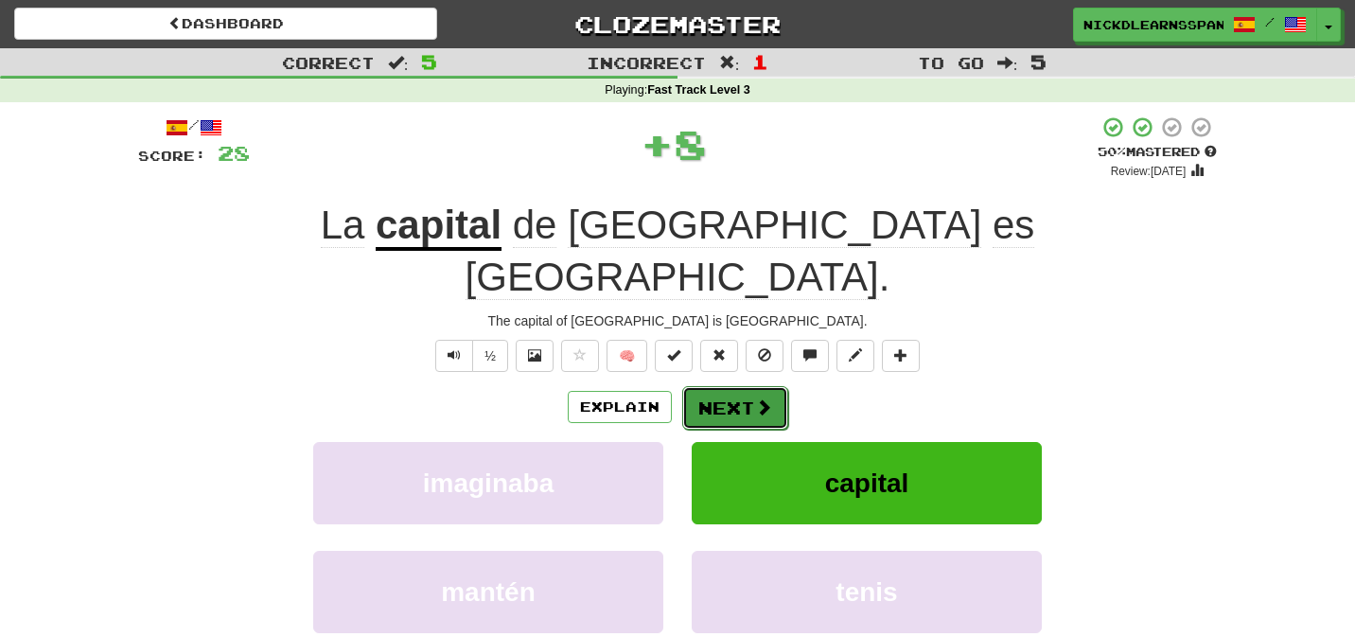
click at [744, 386] on button "Next" at bounding box center [735, 408] width 106 height 44
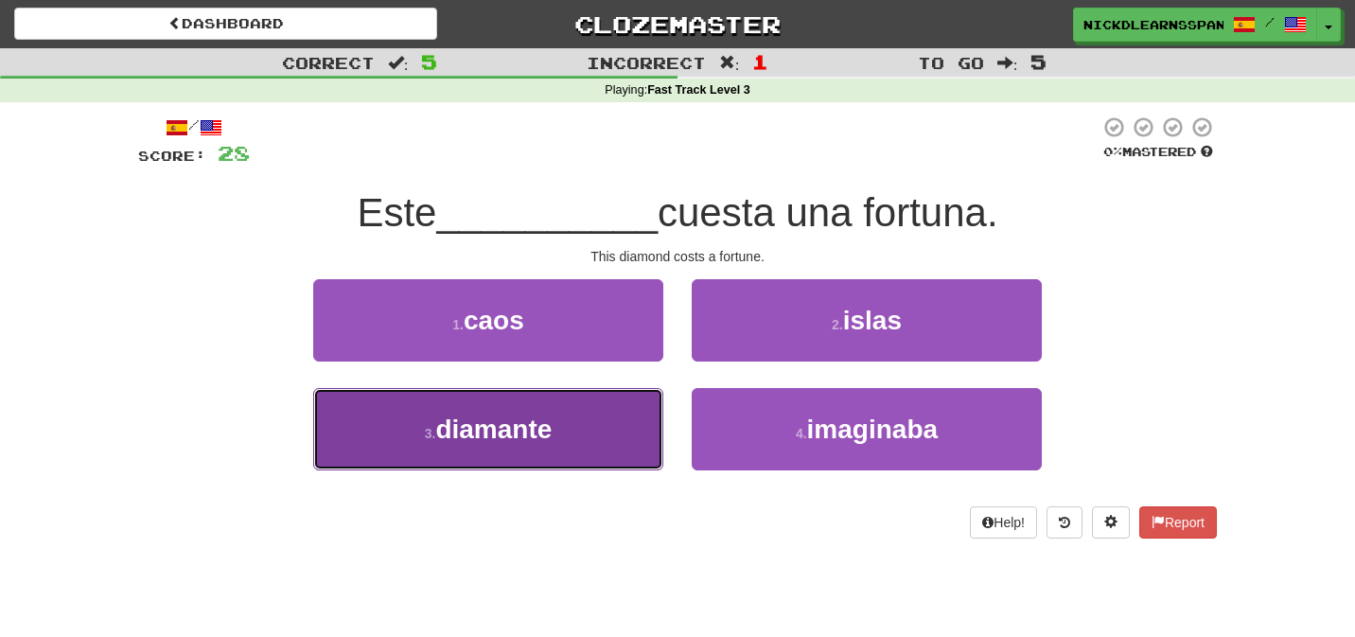
click at [627, 420] on button "3 . diamante" at bounding box center [488, 429] width 350 height 82
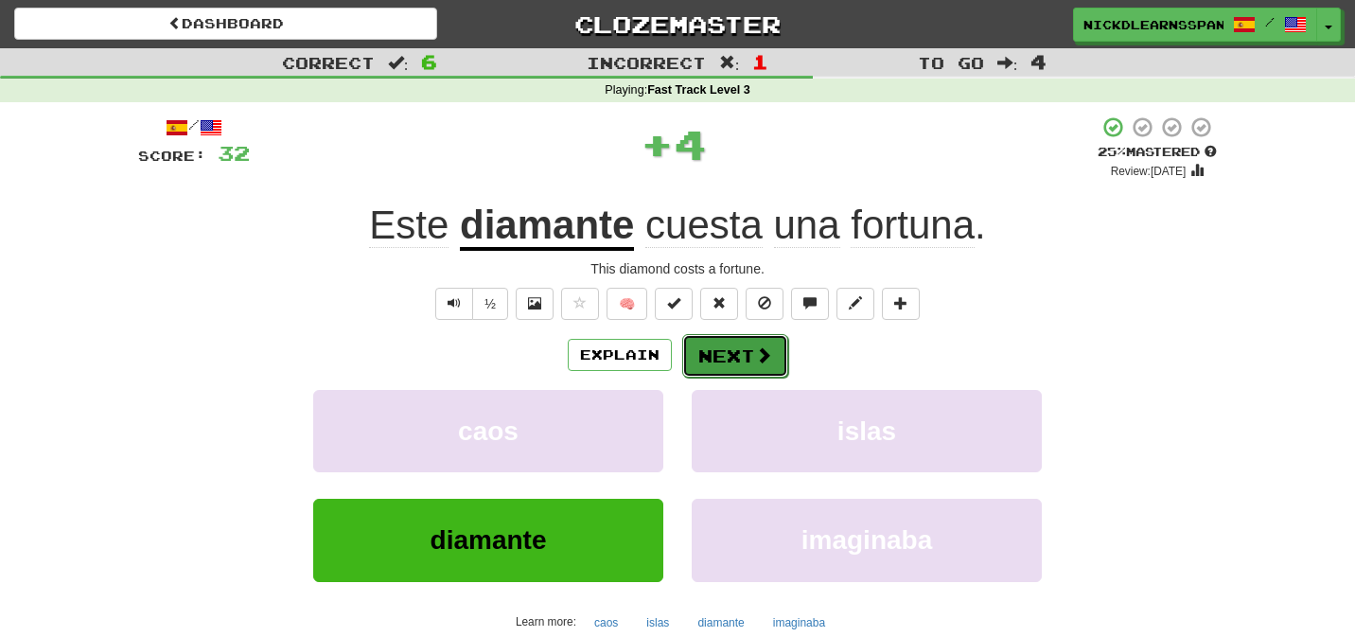
click at [726, 367] on button "Next" at bounding box center [735, 356] width 106 height 44
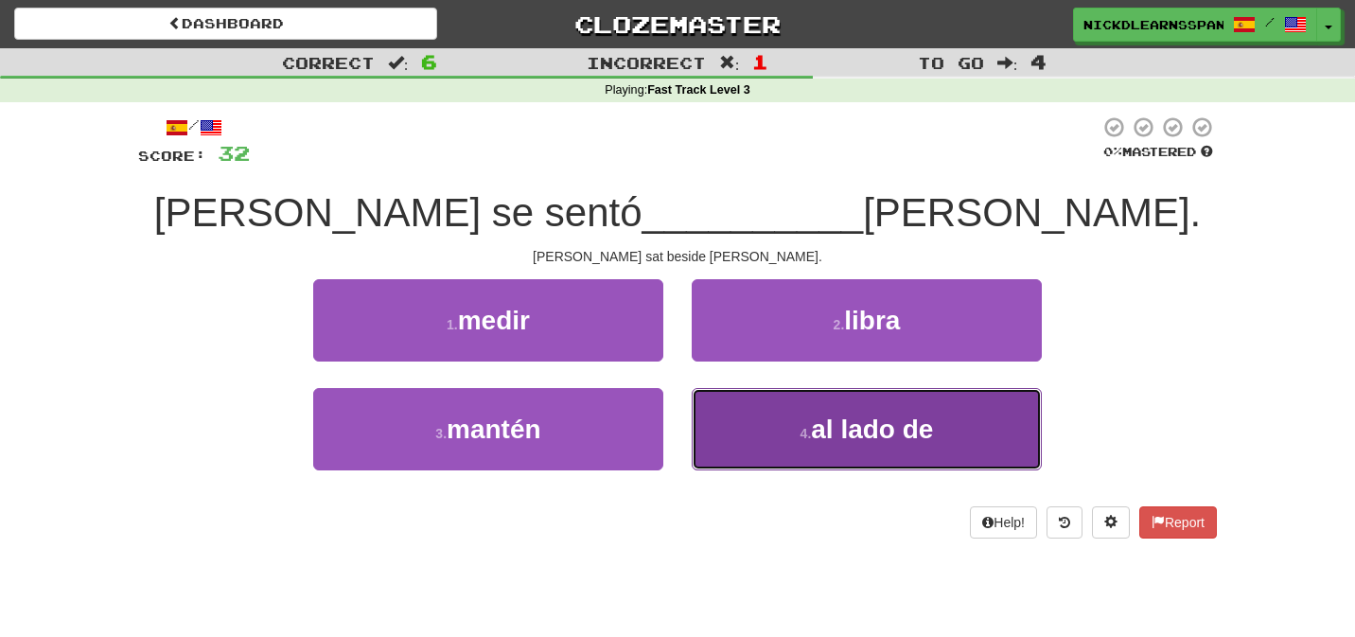
click at [789, 446] on button "4 . al lado de" at bounding box center [867, 429] width 350 height 82
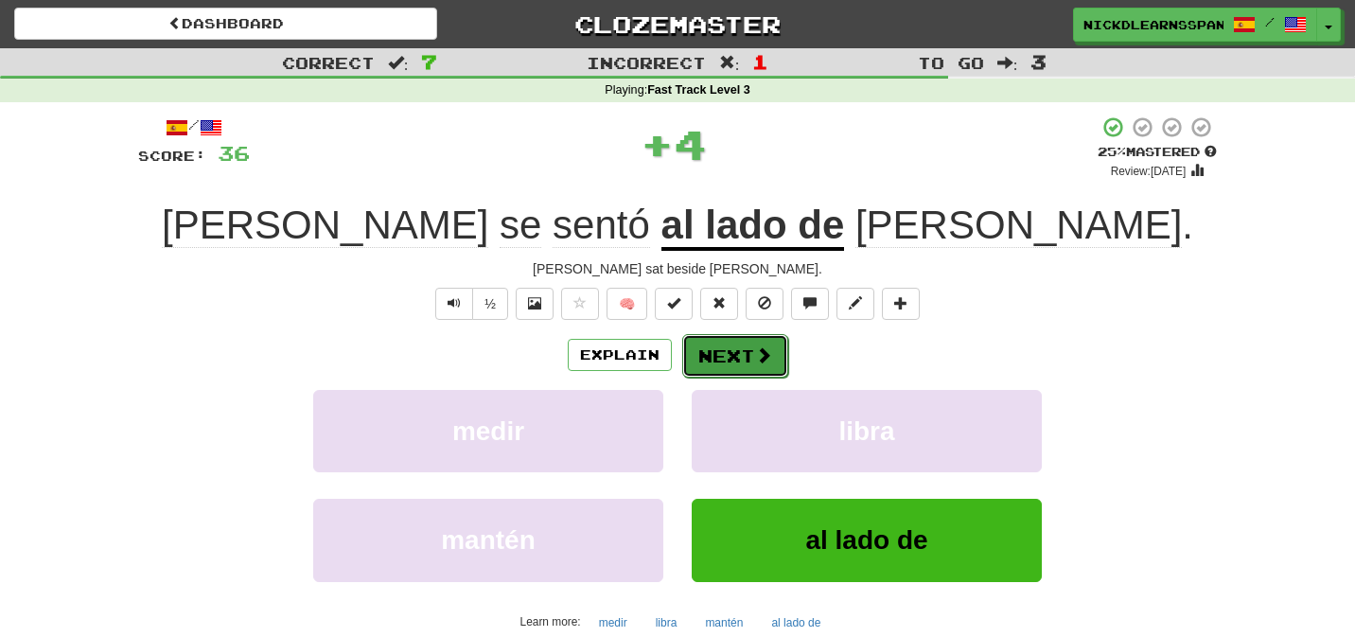
click at [737, 359] on button "Next" at bounding box center [735, 356] width 106 height 44
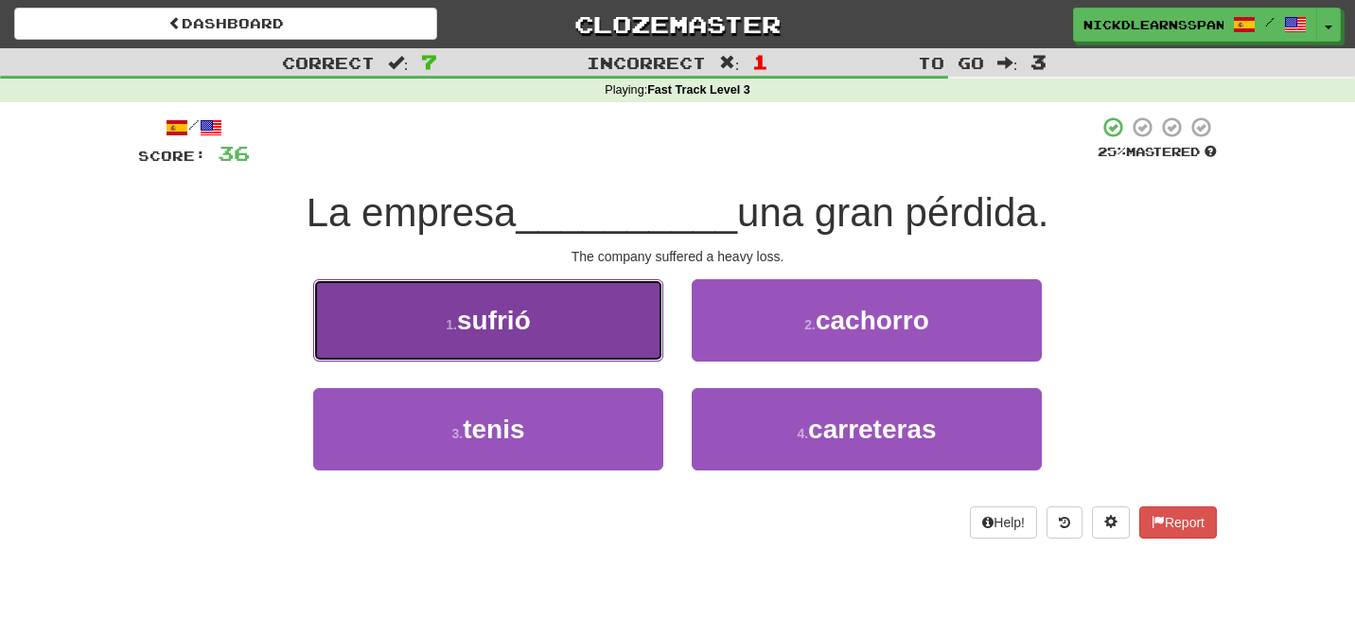
click at [621, 334] on button "1 . sufrió" at bounding box center [488, 320] width 350 height 82
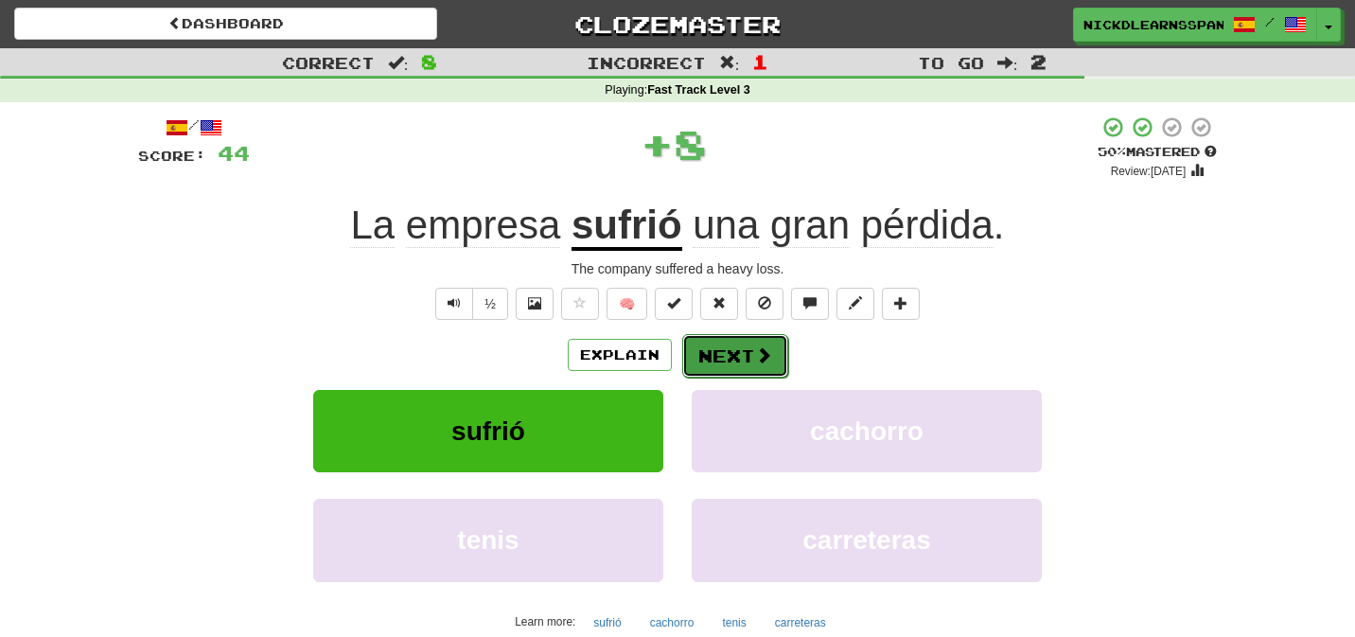
click at [719, 363] on button "Next" at bounding box center [735, 356] width 106 height 44
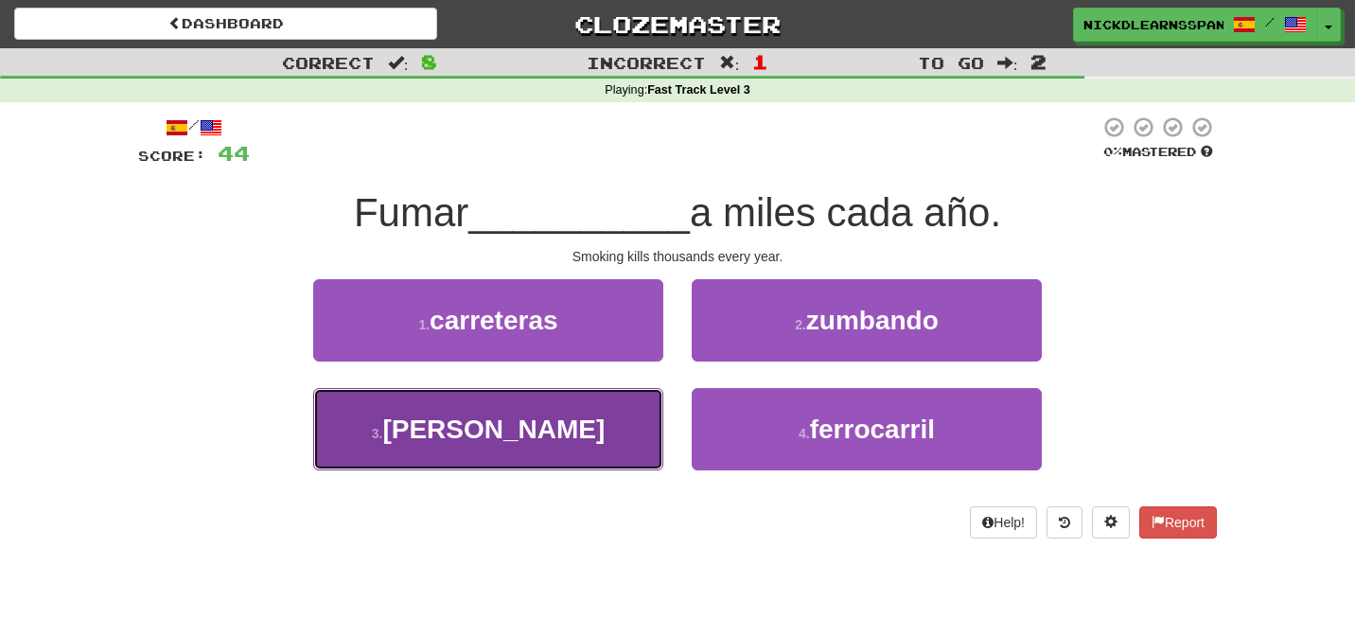
click at [564, 421] on button "3 . mata" at bounding box center [488, 429] width 350 height 82
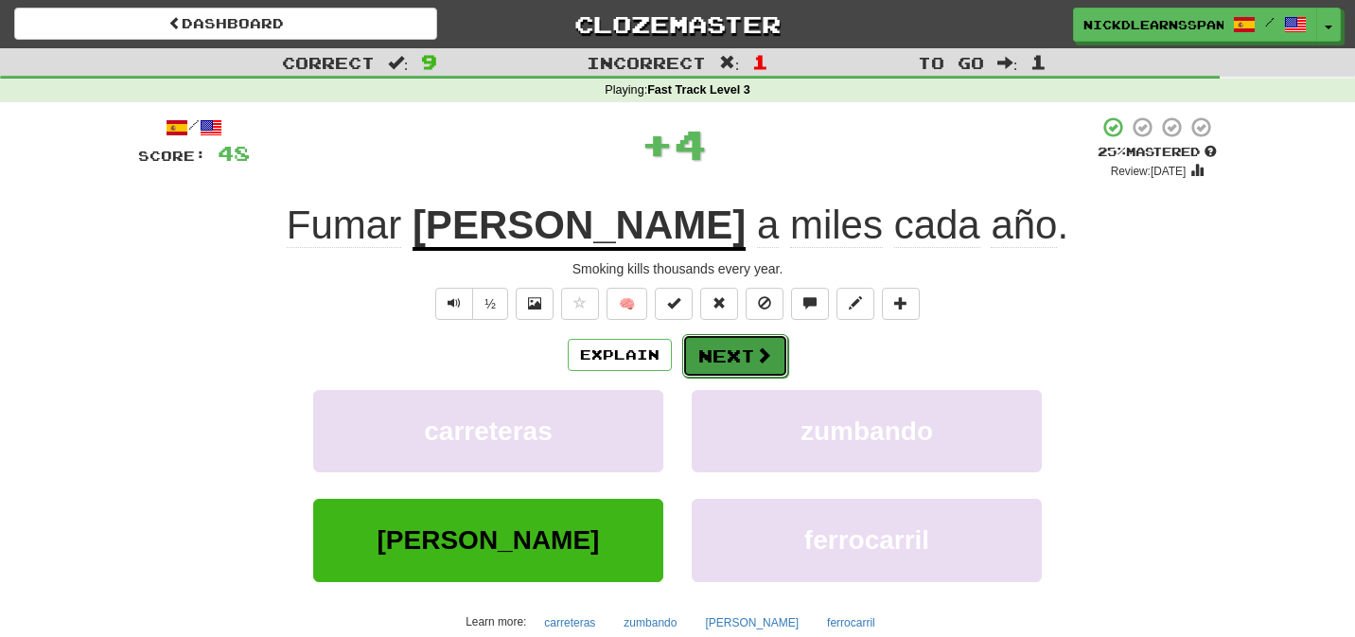
click at [727, 369] on button "Next" at bounding box center [735, 356] width 106 height 44
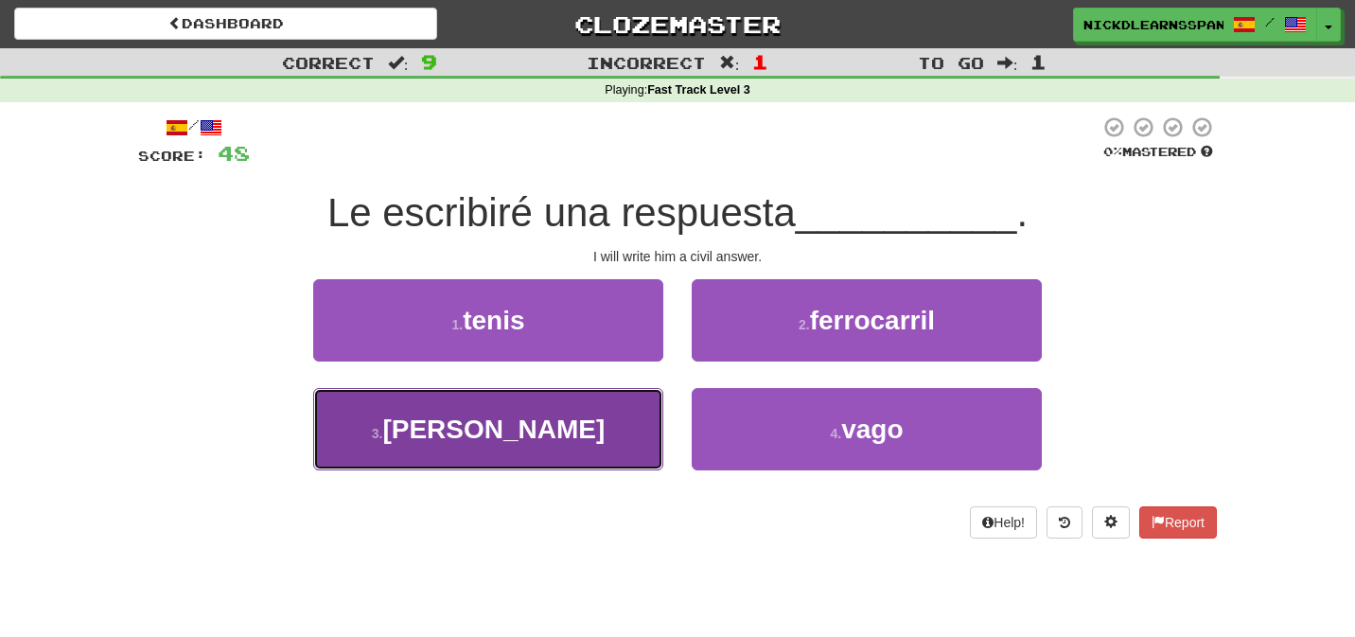
click at [641, 455] on button "3 . cortés" at bounding box center [488, 429] width 350 height 82
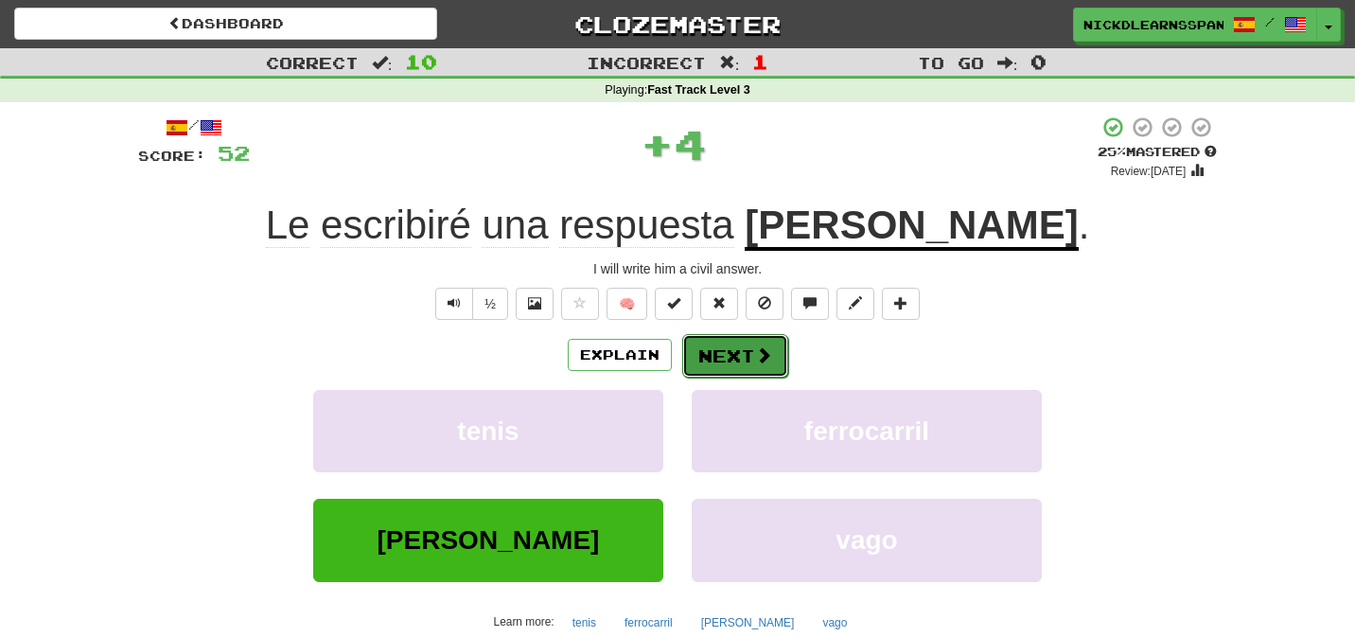
click at [749, 366] on button "Next" at bounding box center [735, 356] width 106 height 44
